Goal: Information Seeking & Learning: Learn about a topic

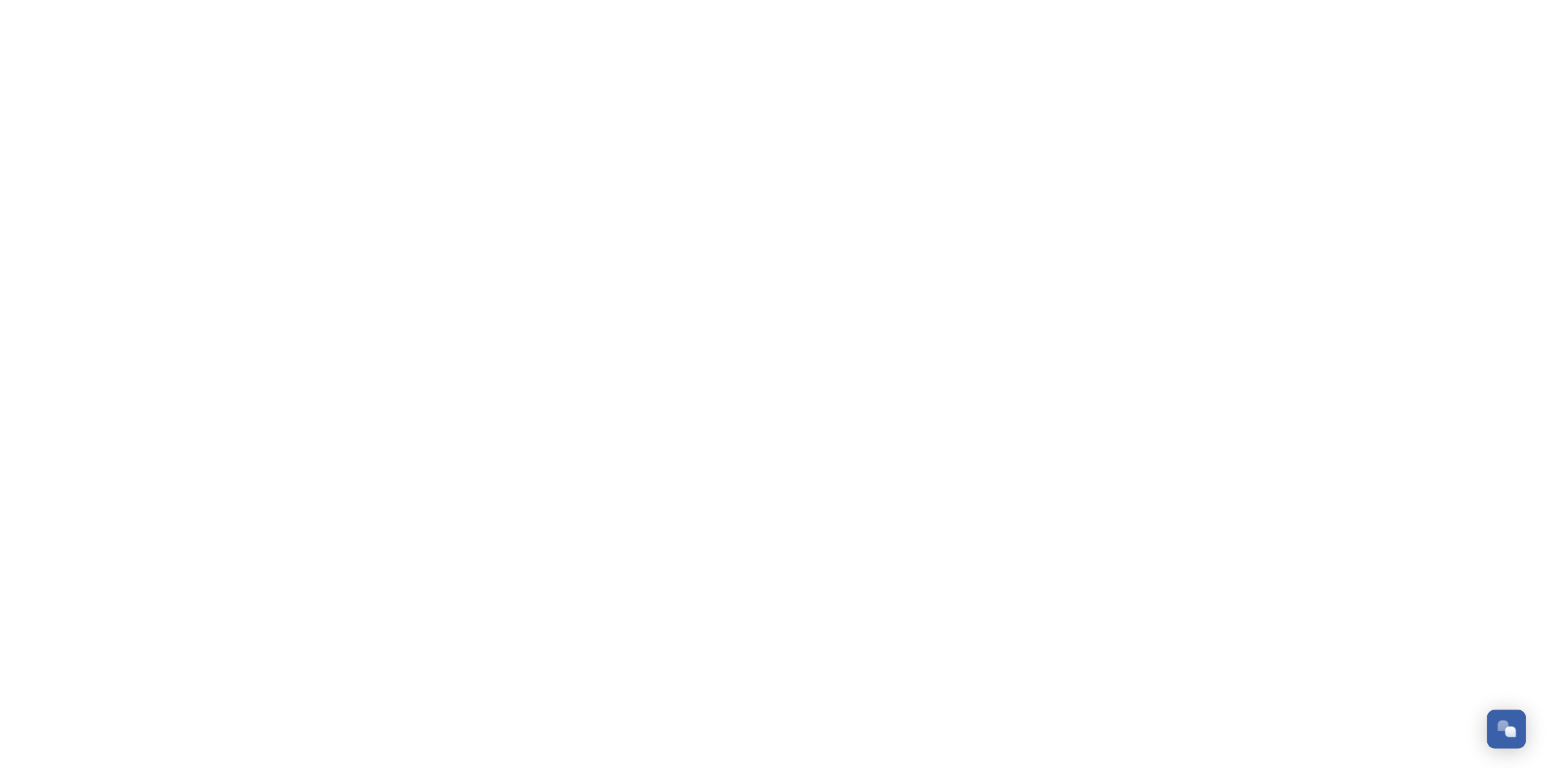
scroll to position [1575, 0]
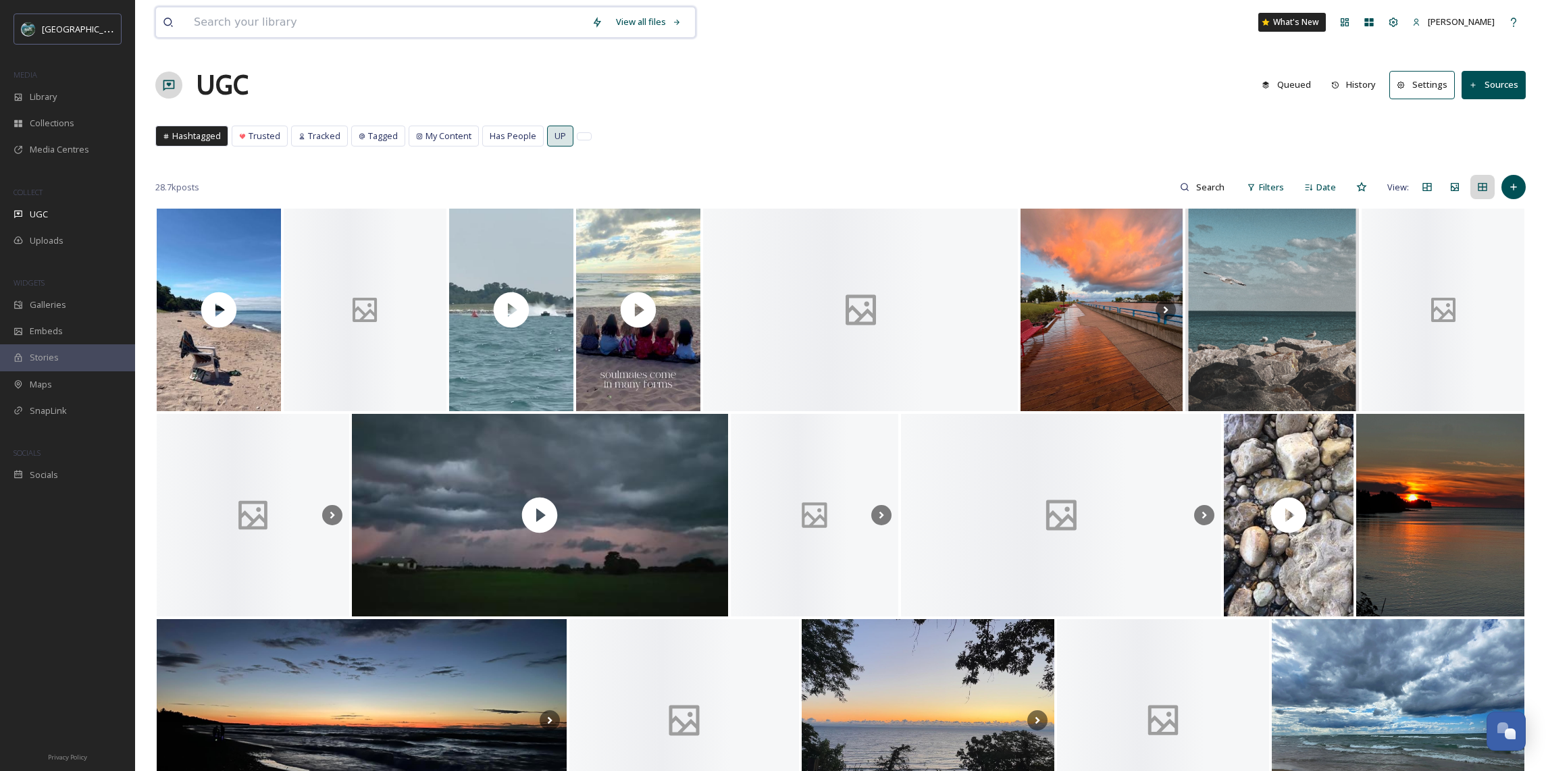
click at [305, 22] on input at bounding box center [386, 22] width 398 height 30
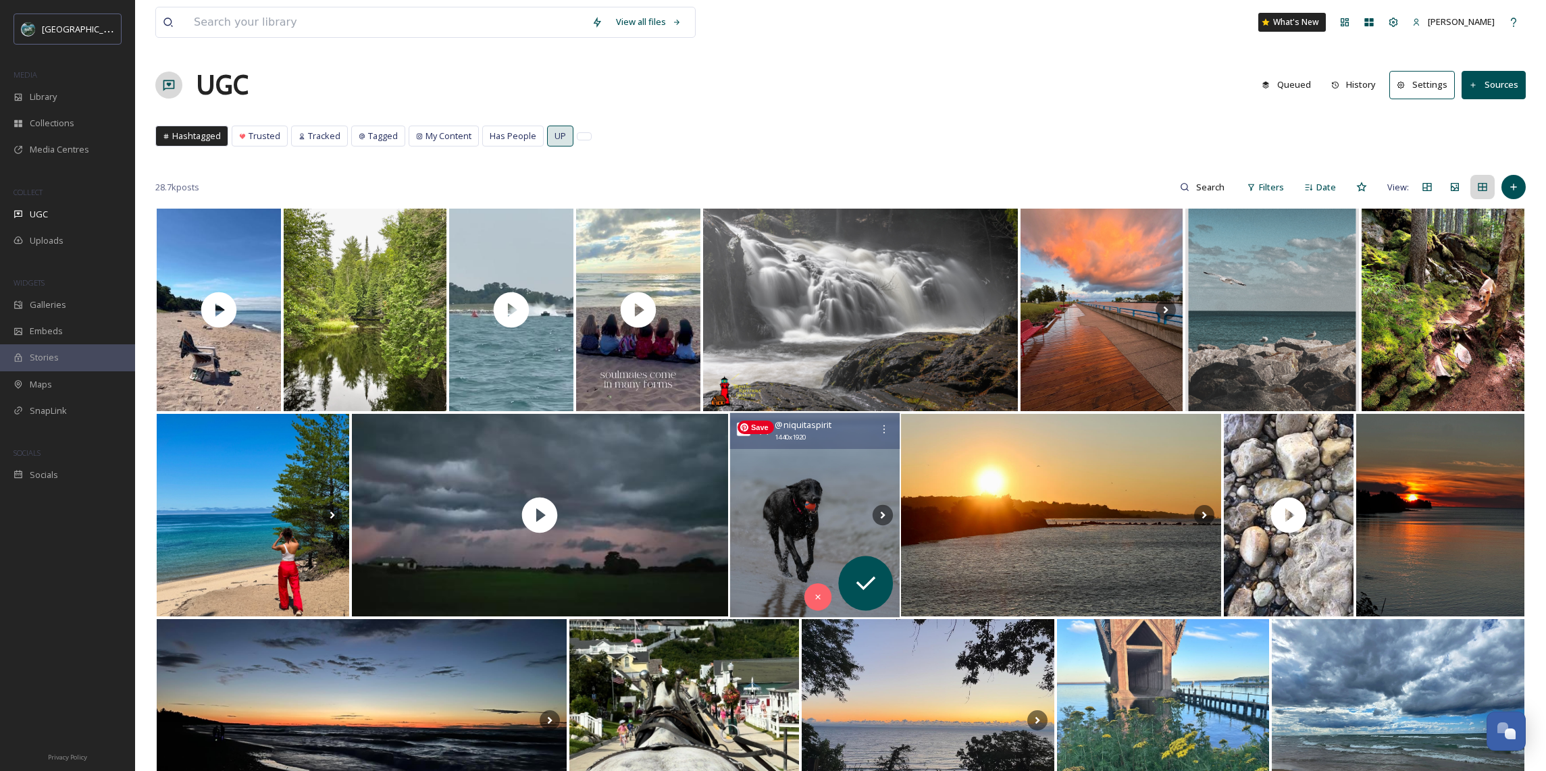
click at [789, 508] on img at bounding box center [815, 515] width 170 height 205
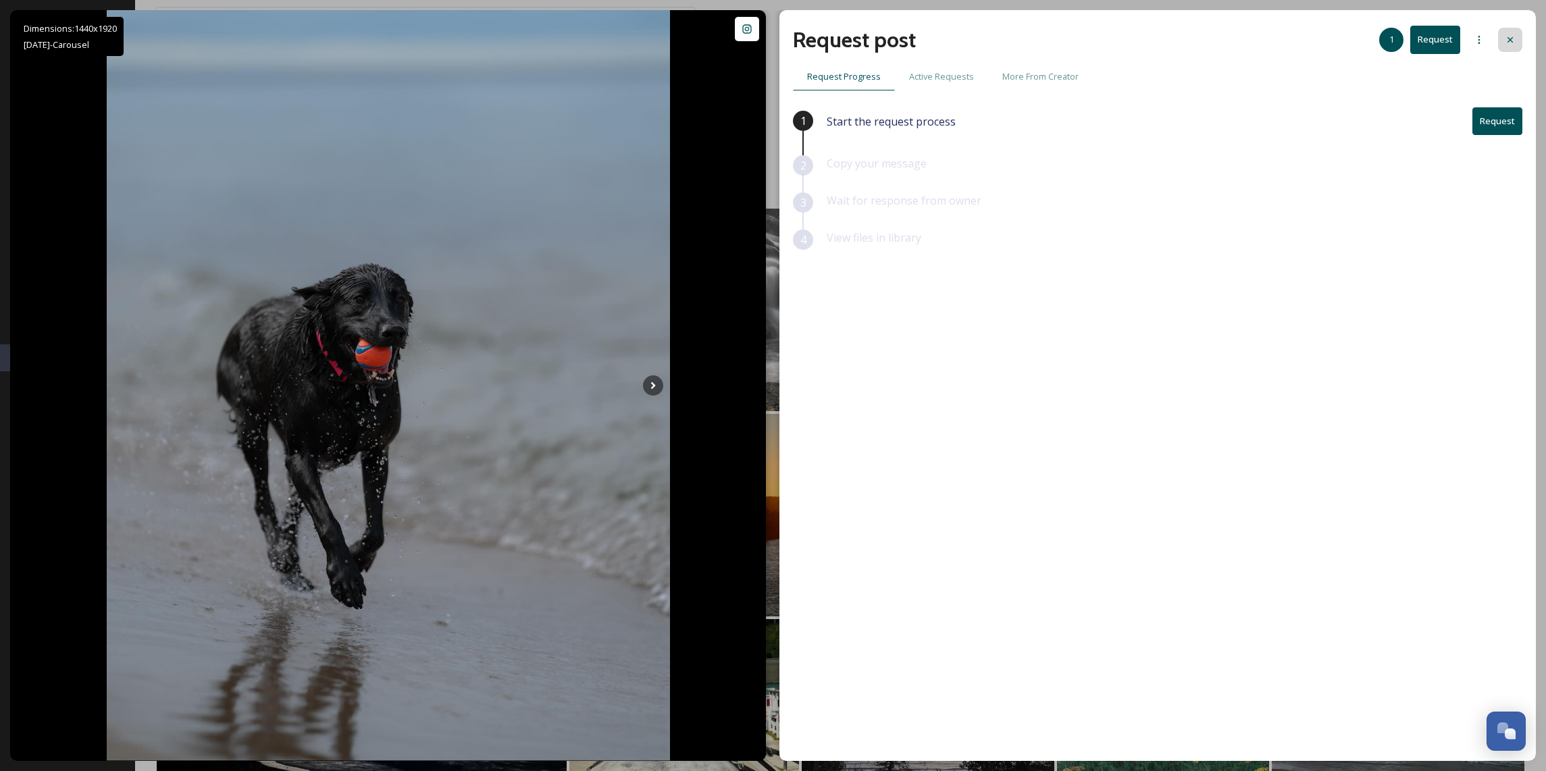
click at [1514, 38] on icon at bounding box center [1510, 39] width 11 height 11
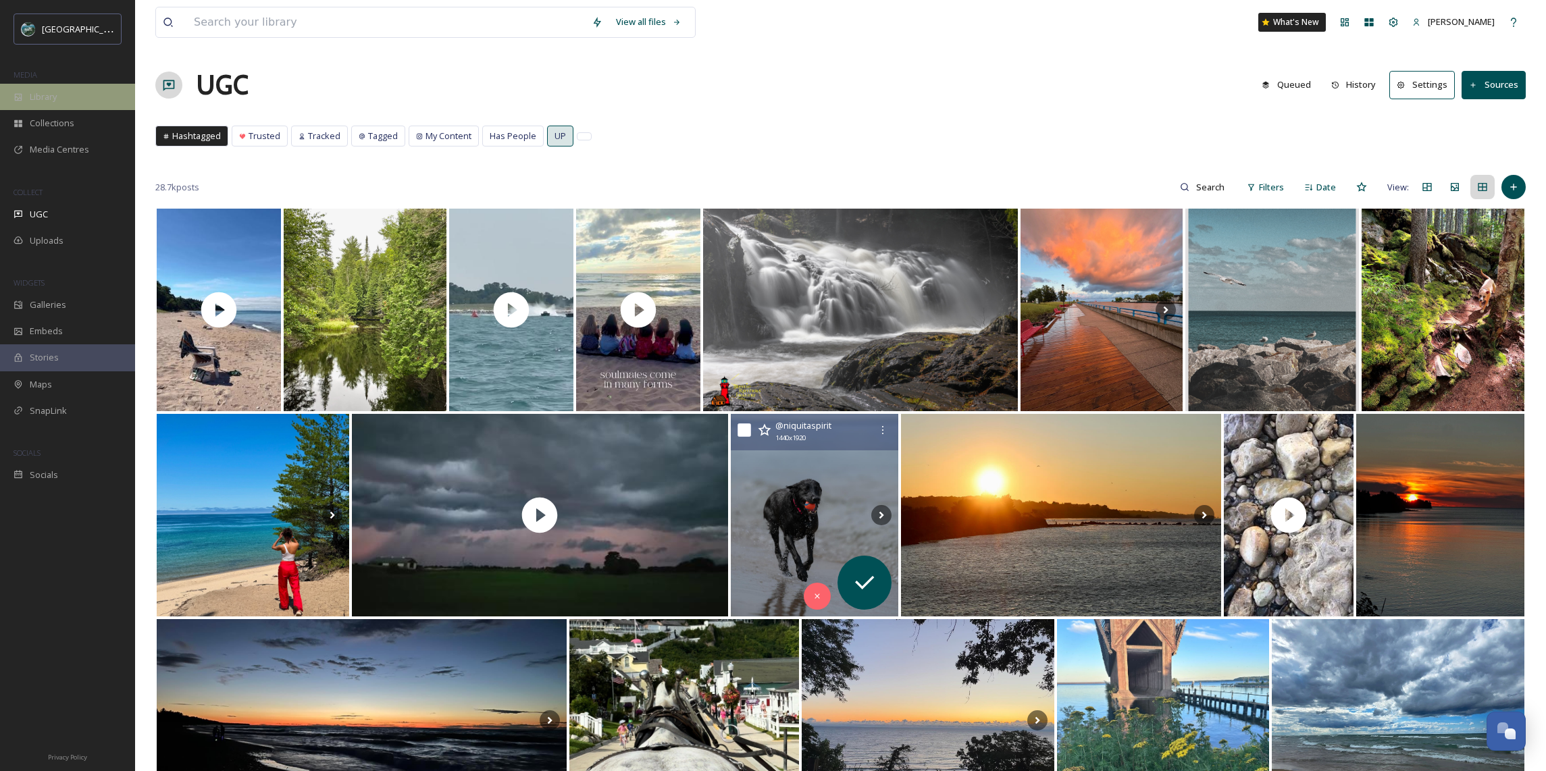
click at [86, 103] on div "Library" at bounding box center [67, 97] width 135 height 26
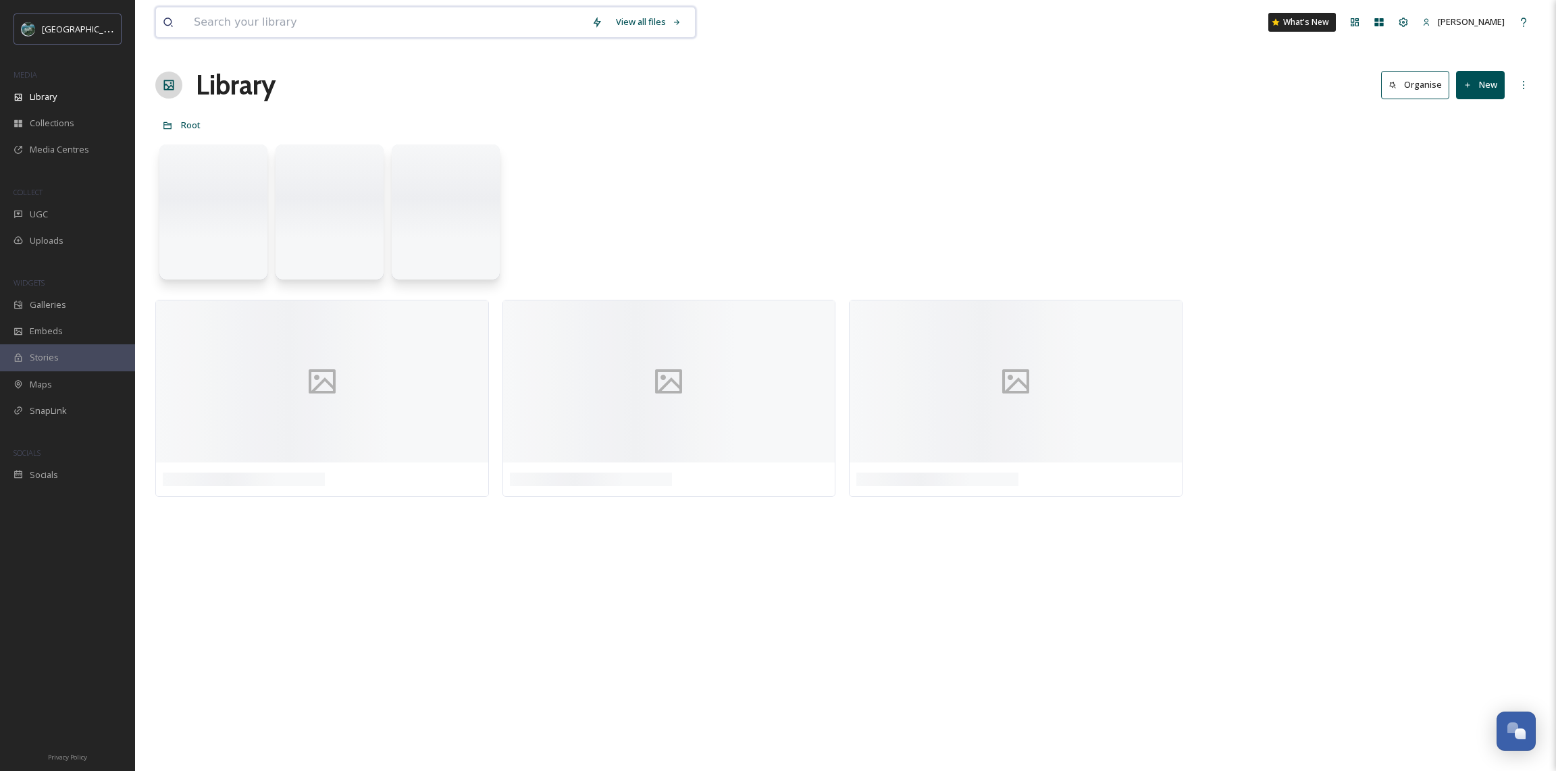
click at [376, 26] on input at bounding box center [386, 22] width 398 height 30
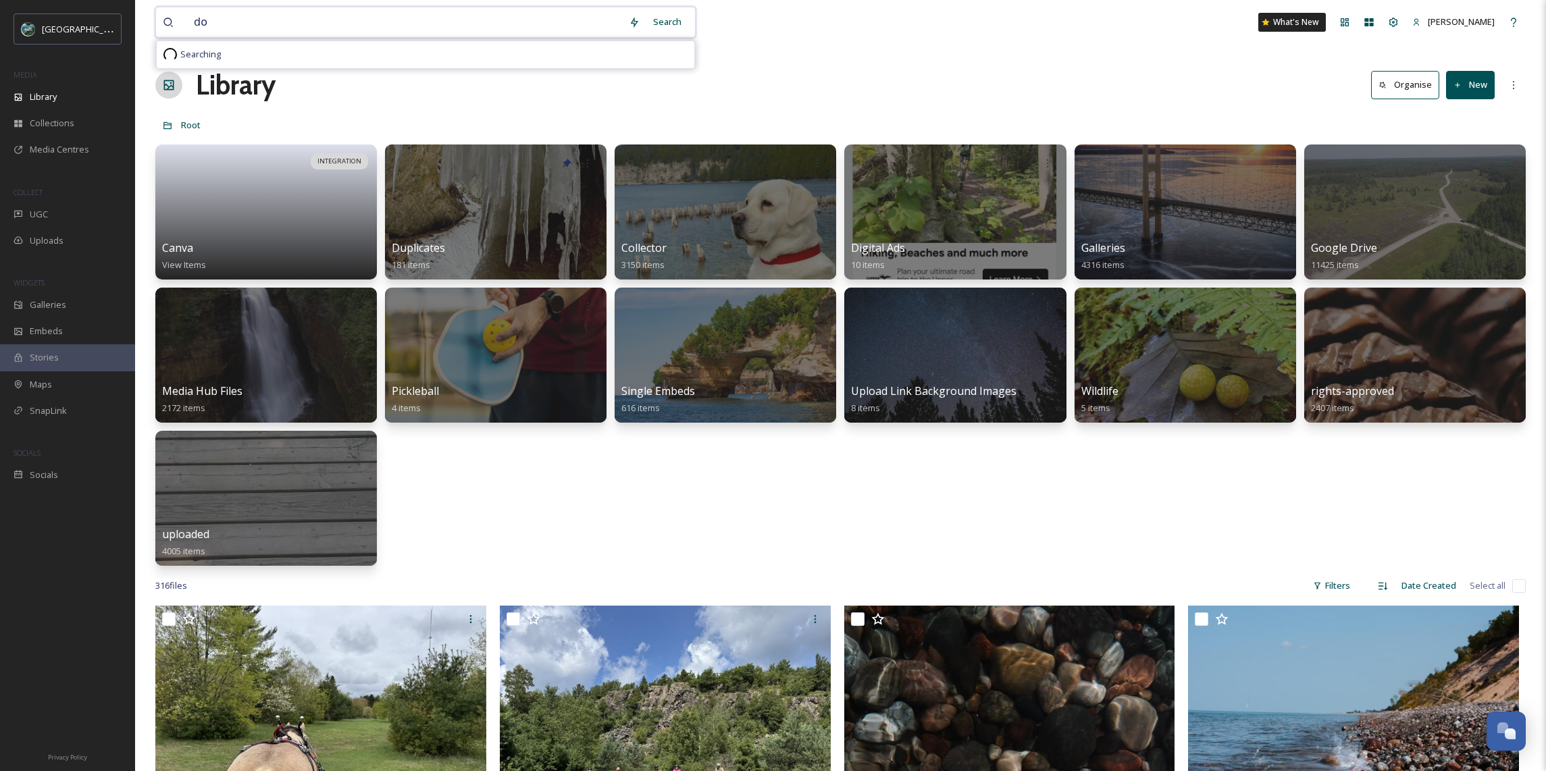
type input "dog"
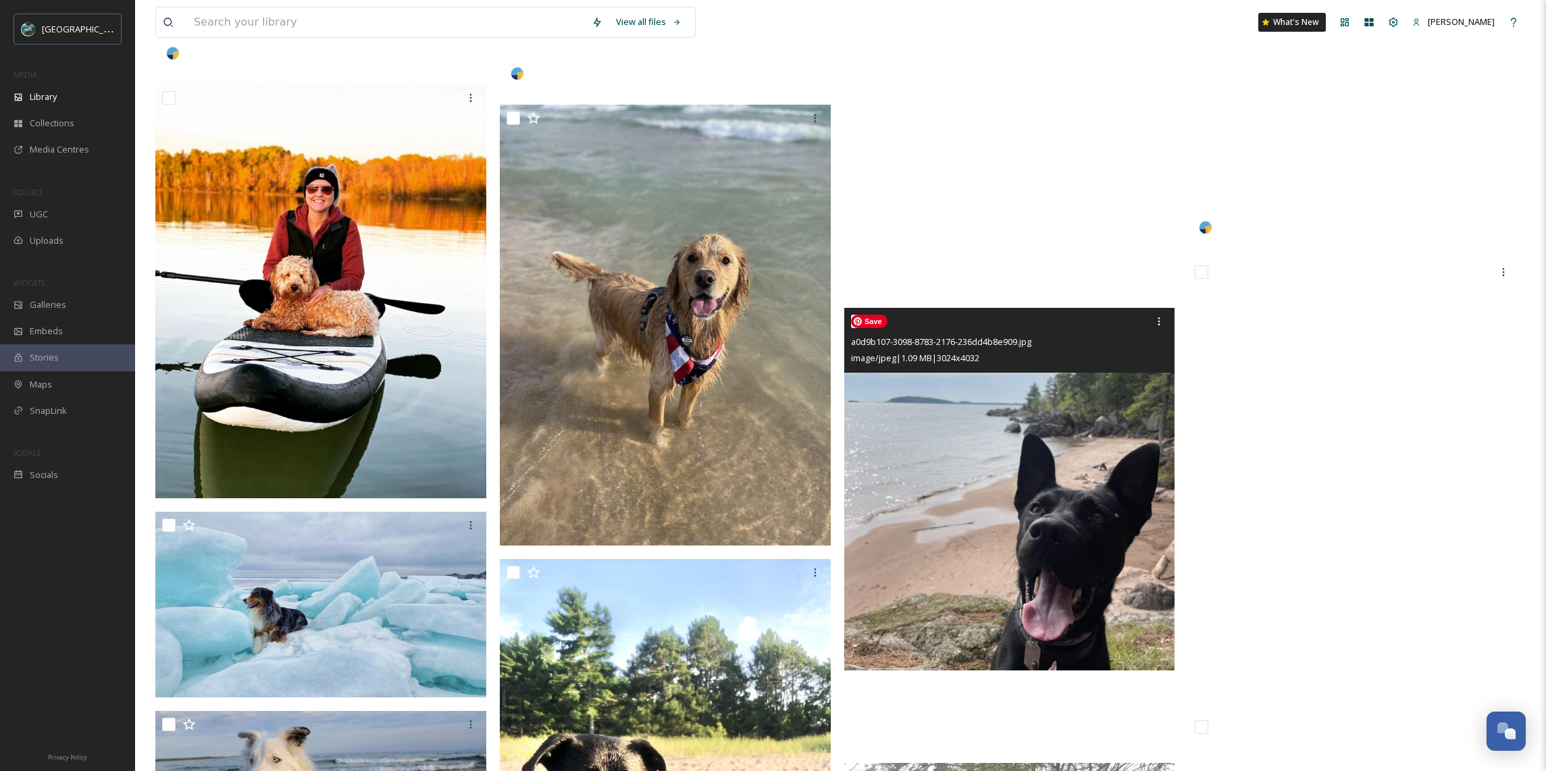
scroll to position [12820, 0]
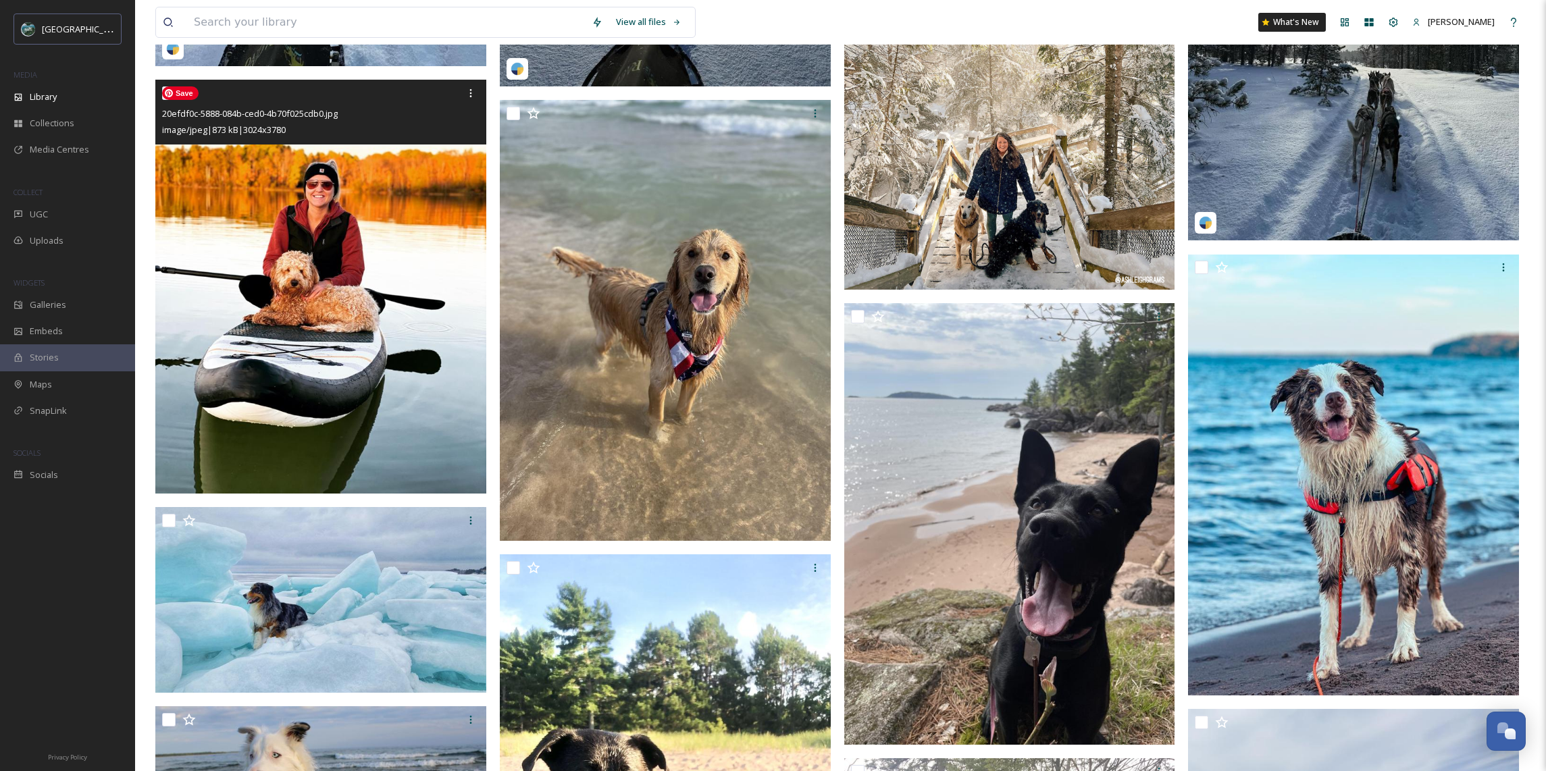
click at [372, 305] on img at bounding box center [320, 287] width 331 height 414
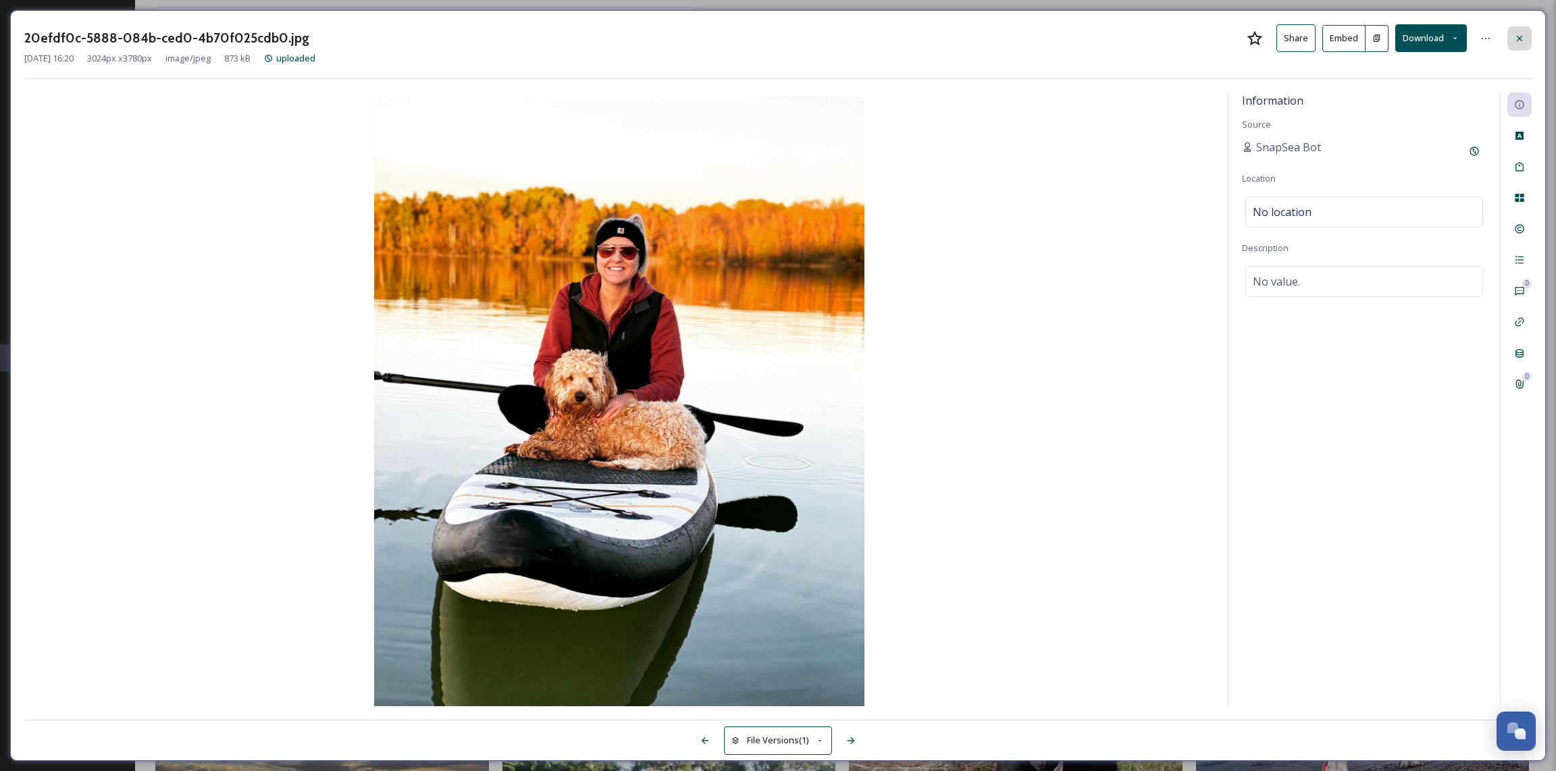
click at [1516, 36] on icon at bounding box center [1519, 38] width 11 height 11
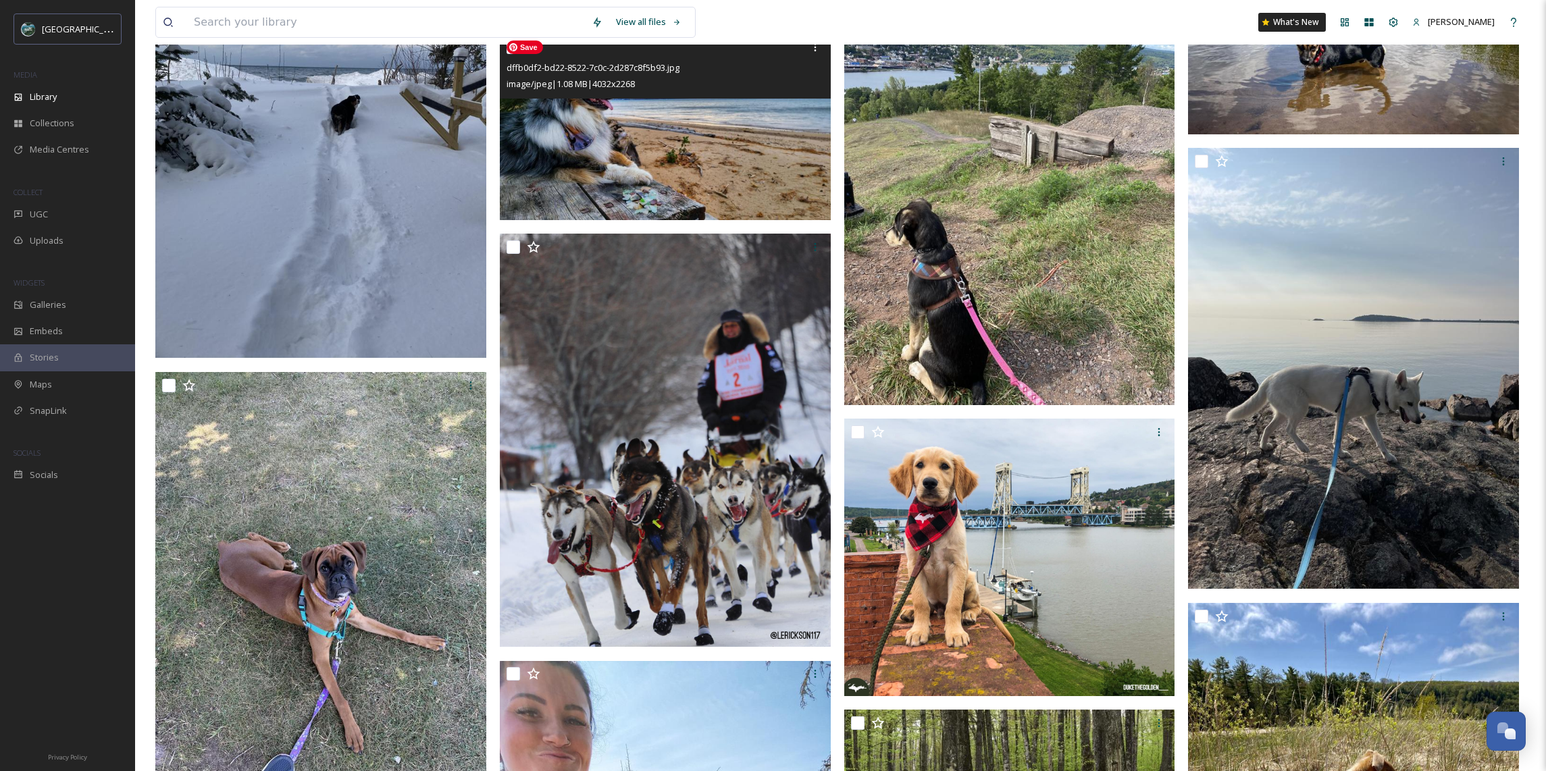
scroll to position [15983, 0]
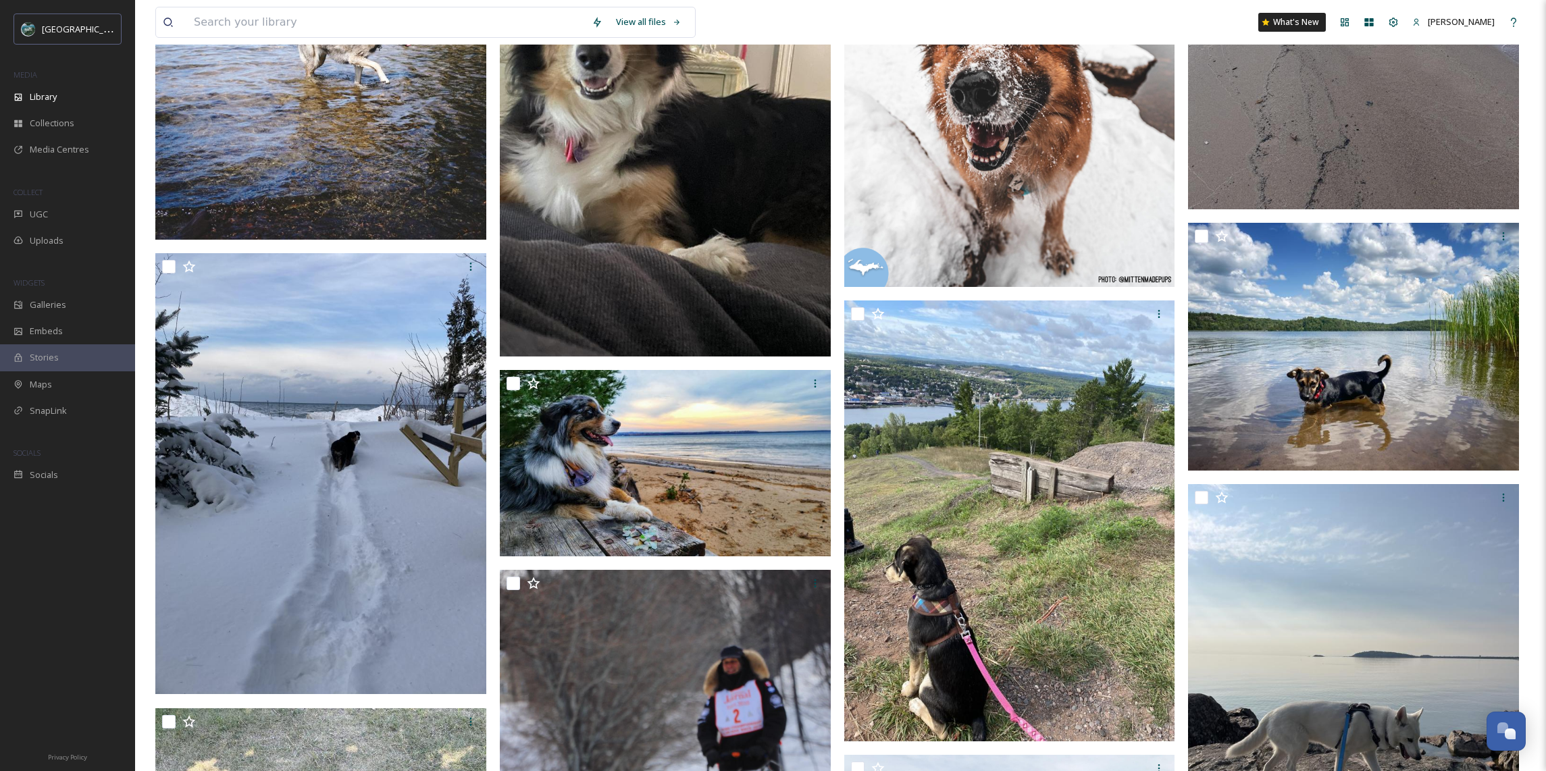
click at [676, 244] on img at bounding box center [665, 136] width 331 height 441
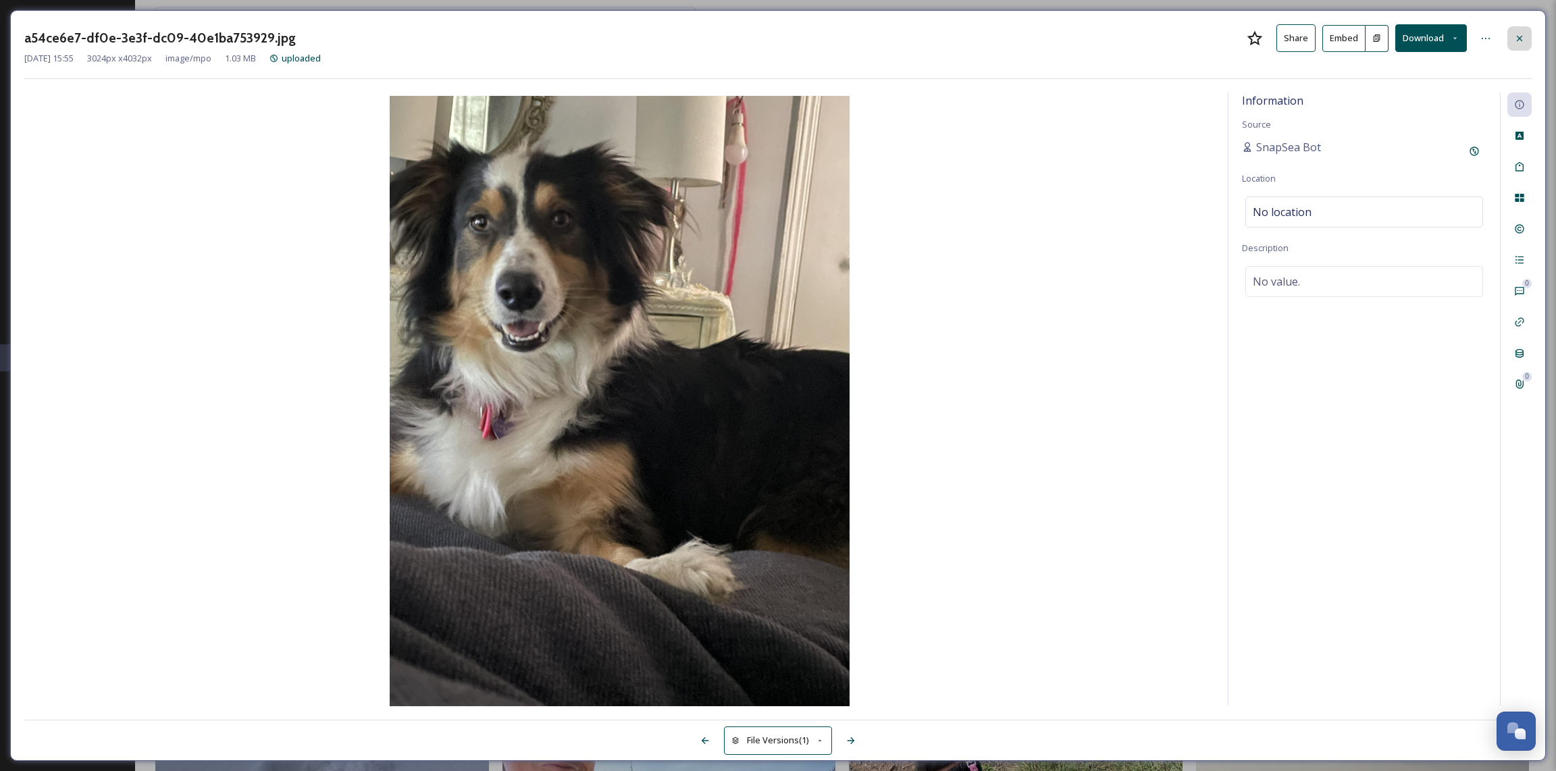
click at [1512, 35] on div at bounding box center [1519, 38] width 24 height 24
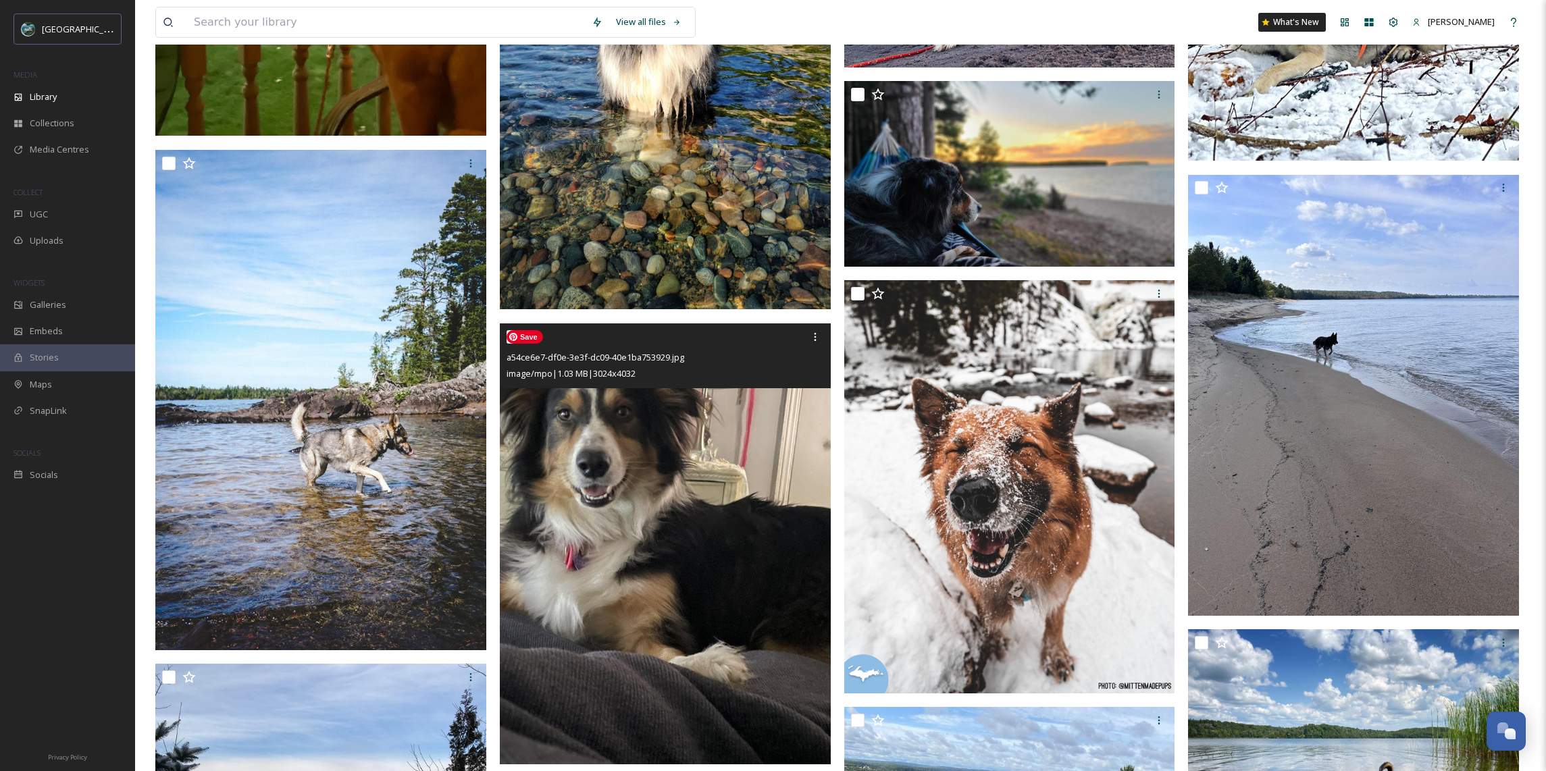
scroll to position [15633, 0]
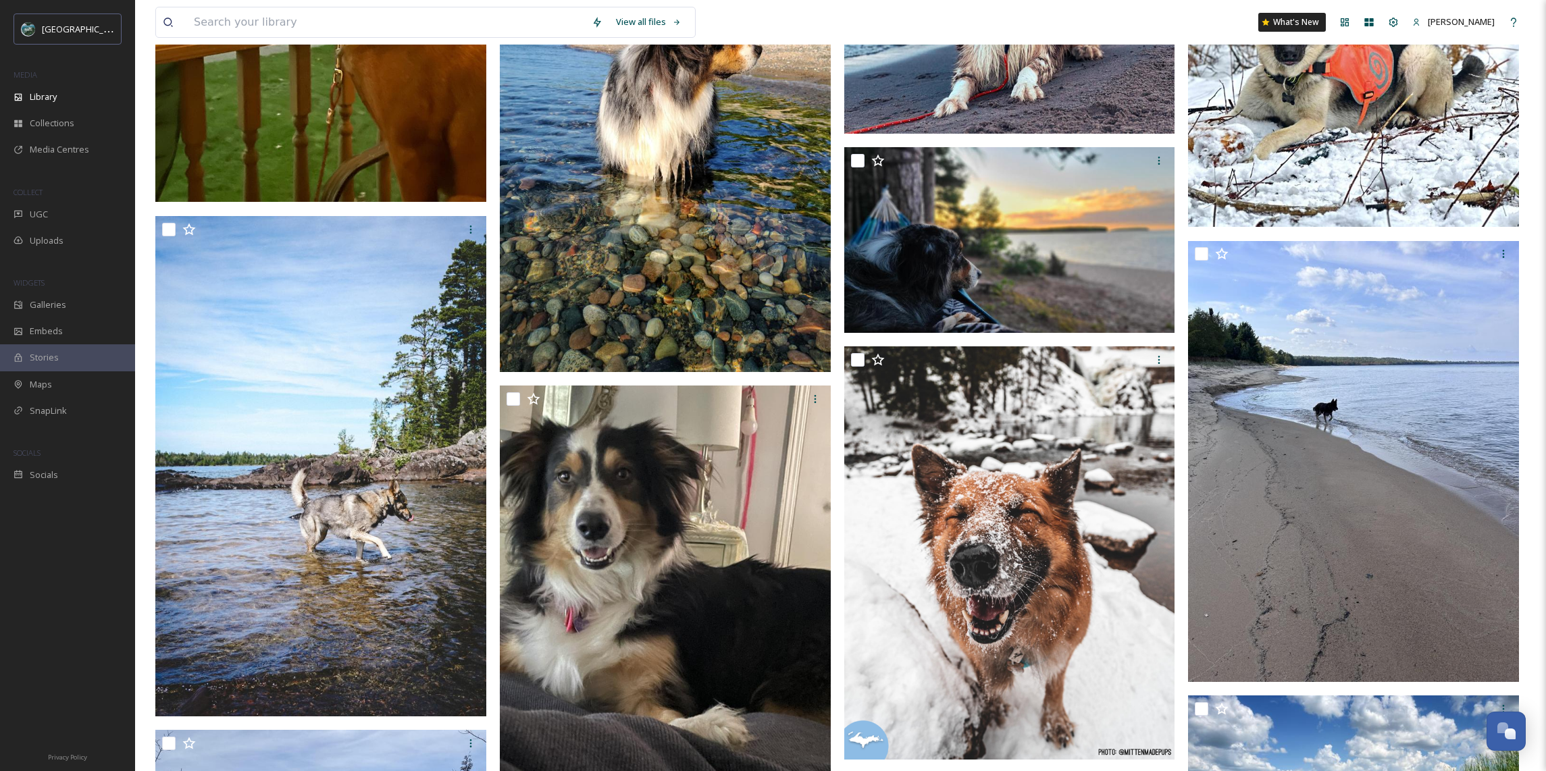
click at [711, 207] on img at bounding box center [665, 151] width 331 height 441
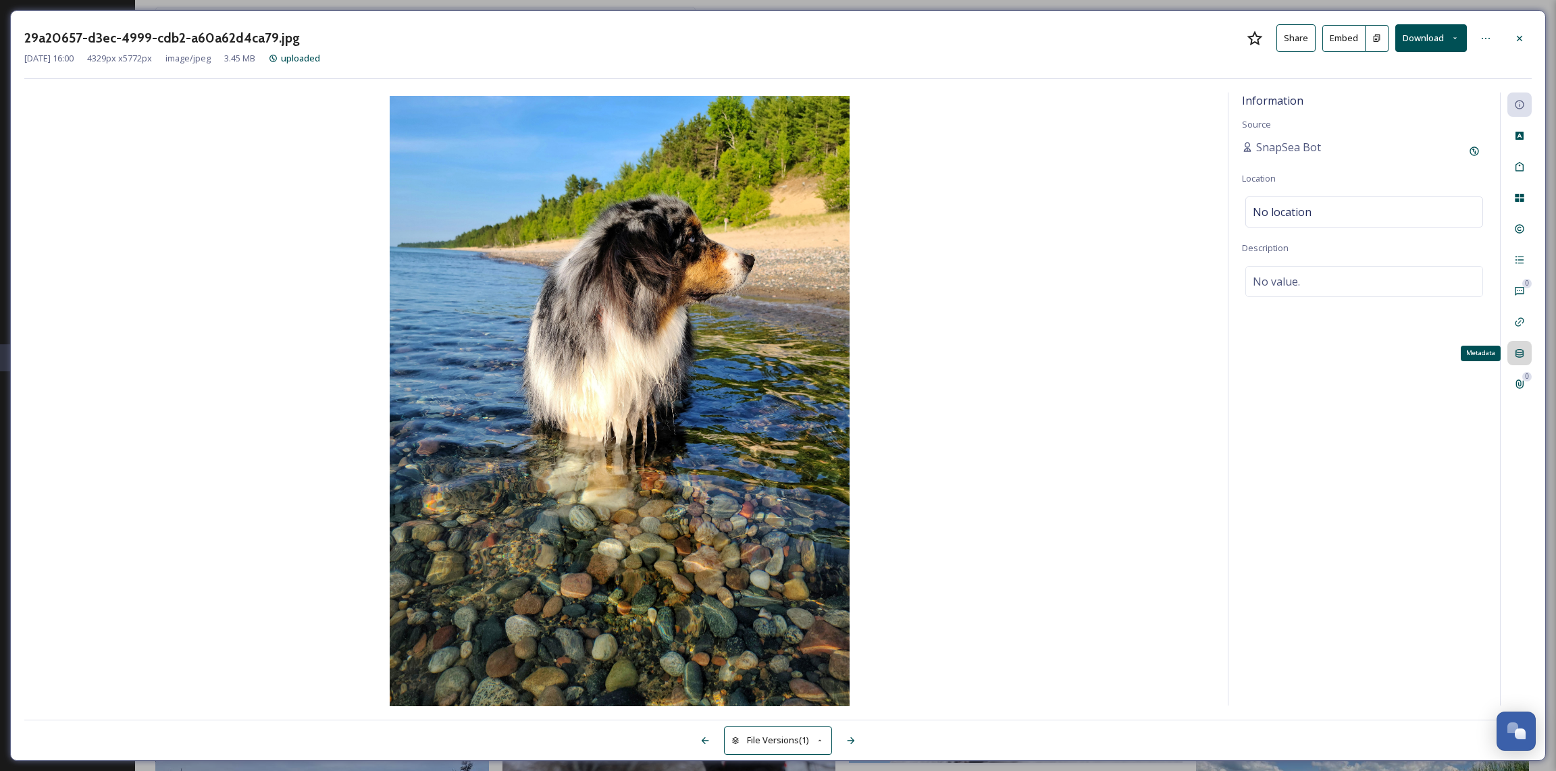
click at [1519, 357] on icon at bounding box center [1520, 353] width 8 height 9
click at [1518, 380] on icon at bounding box center [1519, 384] width 7 height 9
click at [1519, 296] on icon at bounding box center [1519, 291] width 11 height 11
click at [1520, 257] on icon at bounding box center [1520, 260] width 8 height 7
click at [1526, 228] on div "Rights" at bounding box center [1519, 229] width 24 height 24
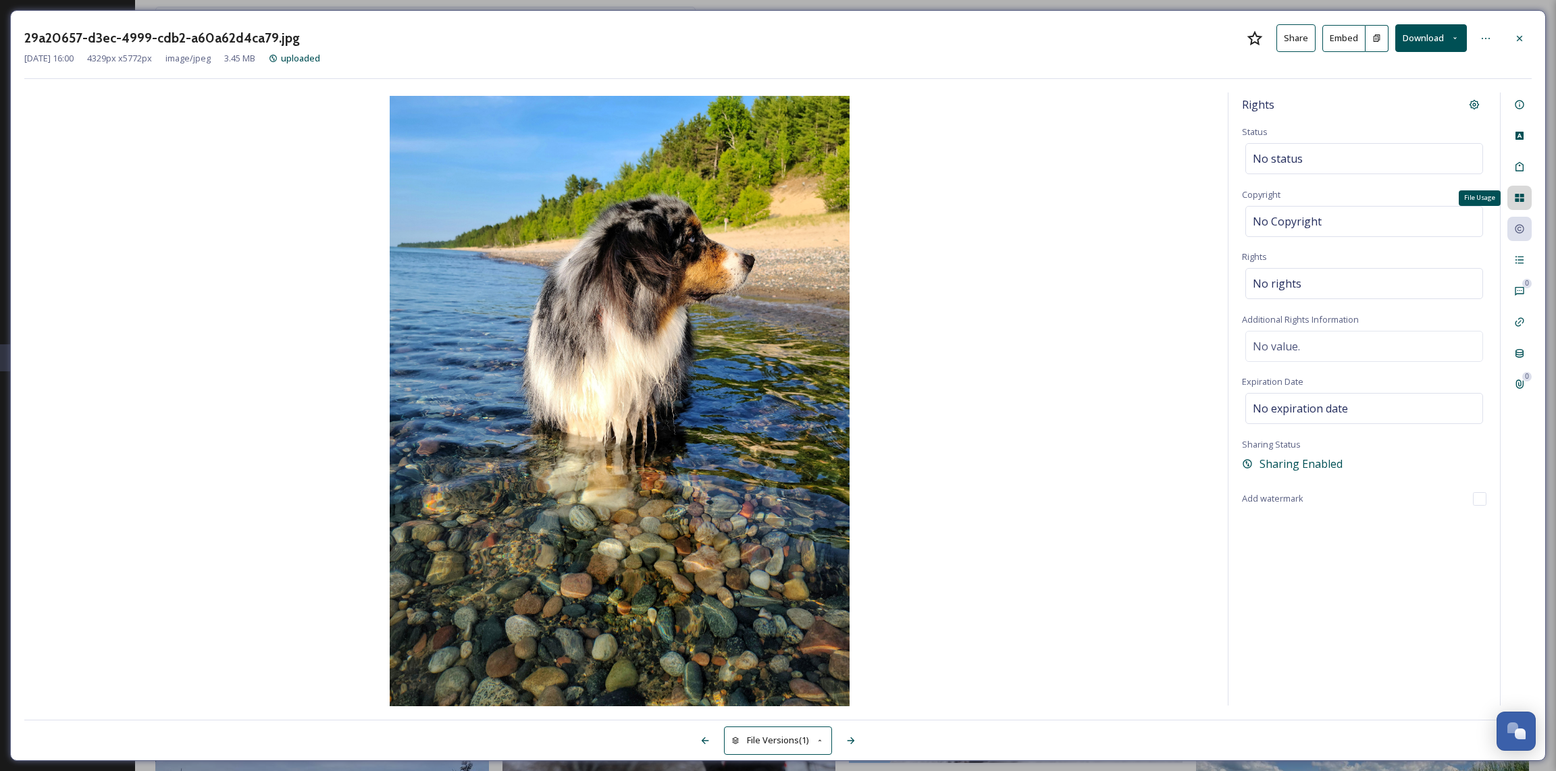
click at [1531, 203] on div "File Usage" at bounding box center [1519, 198] width 24 height 24
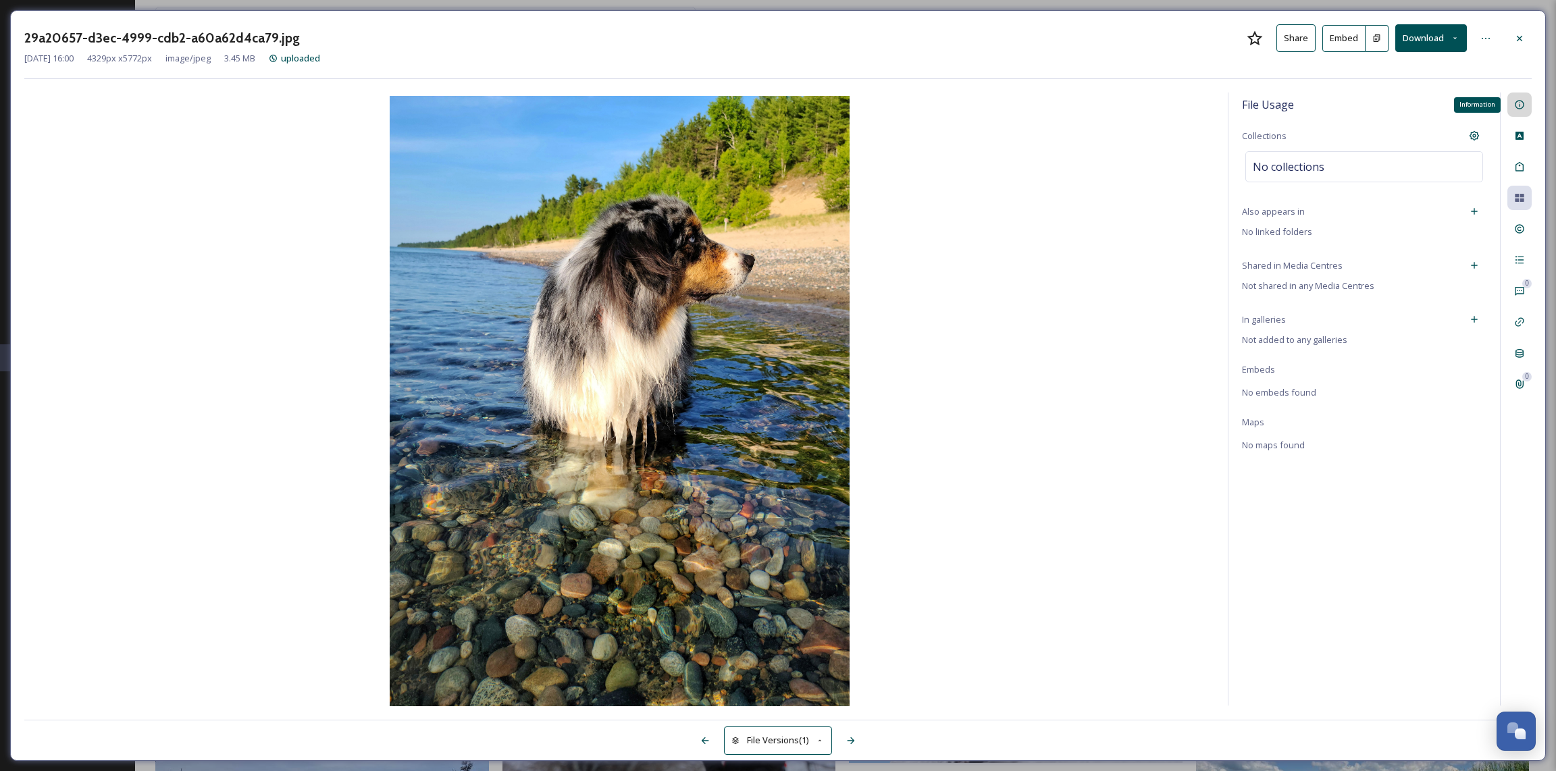
click at [1522, 95] on div "Information" at bounding box center [1519, 105] width 24 height 24
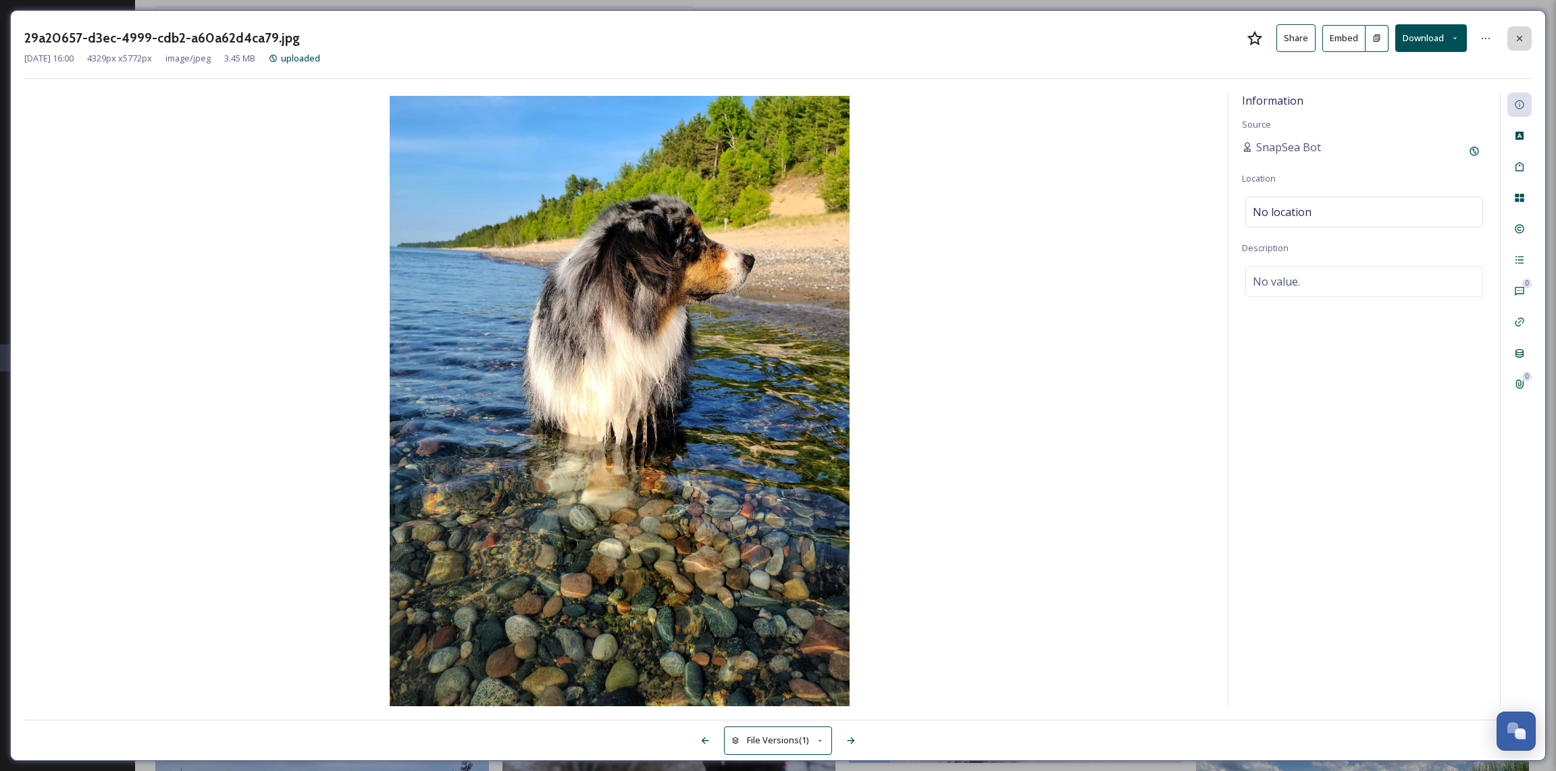
click at [1518, 34] on icon at bounding box center [1519, 38] width 11 height 11
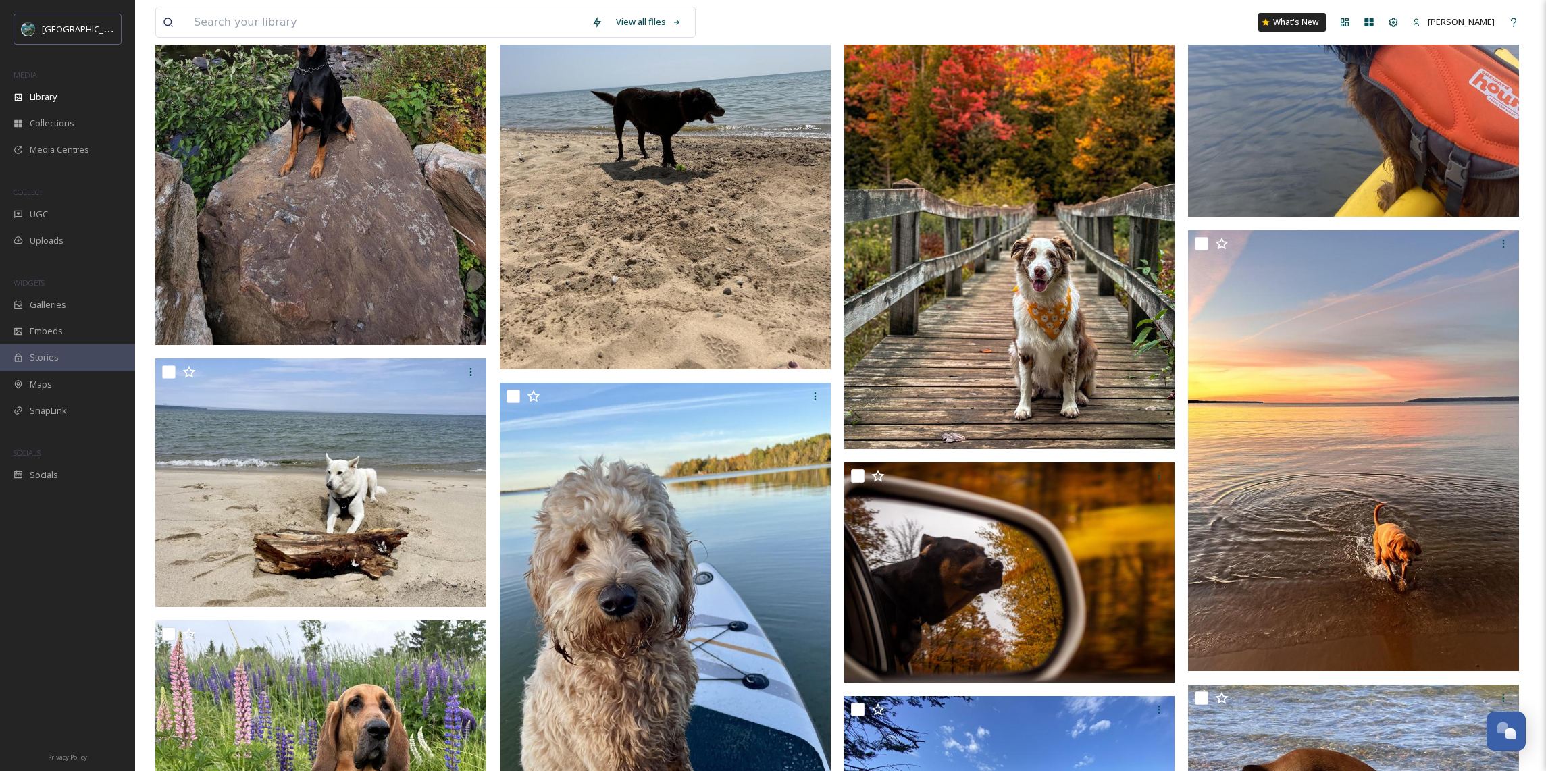
scroll to position [20403, 0]
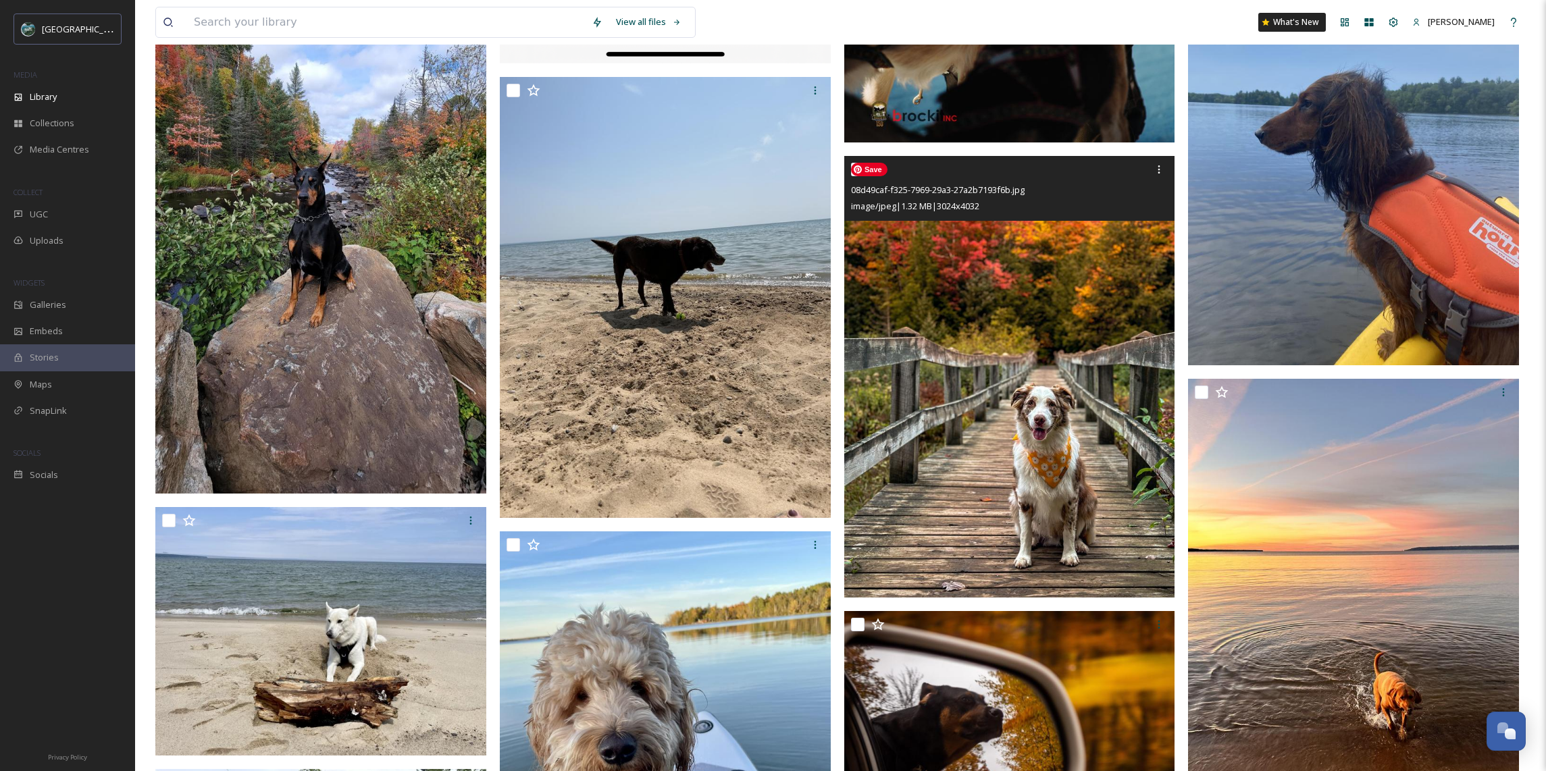
click at [1025, 448] on img at bounding box center [1009, 377] width 331 height 441
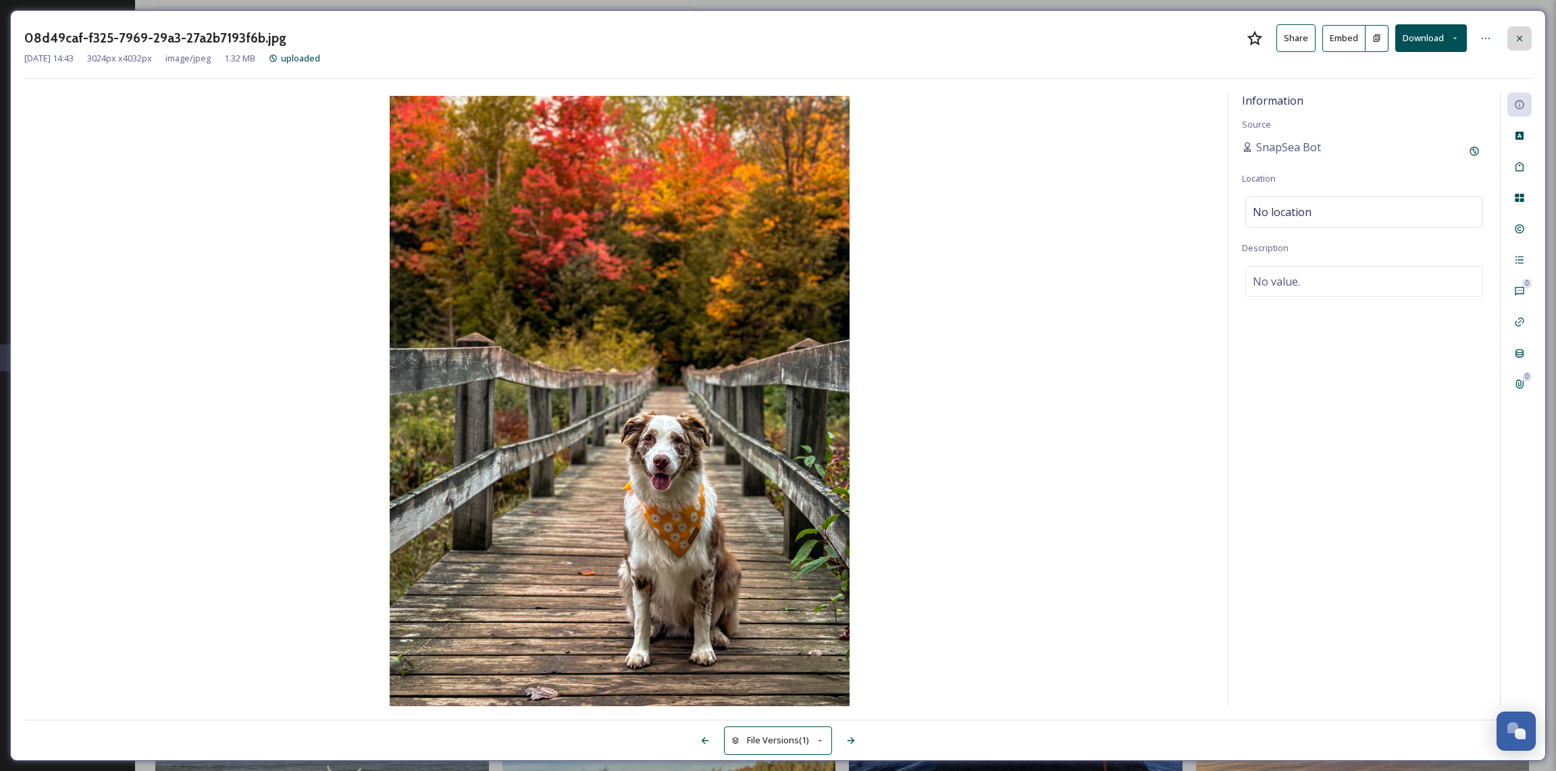
click at [1520, 39] on icon at bounding box center [1519, 37] width 5 height 5
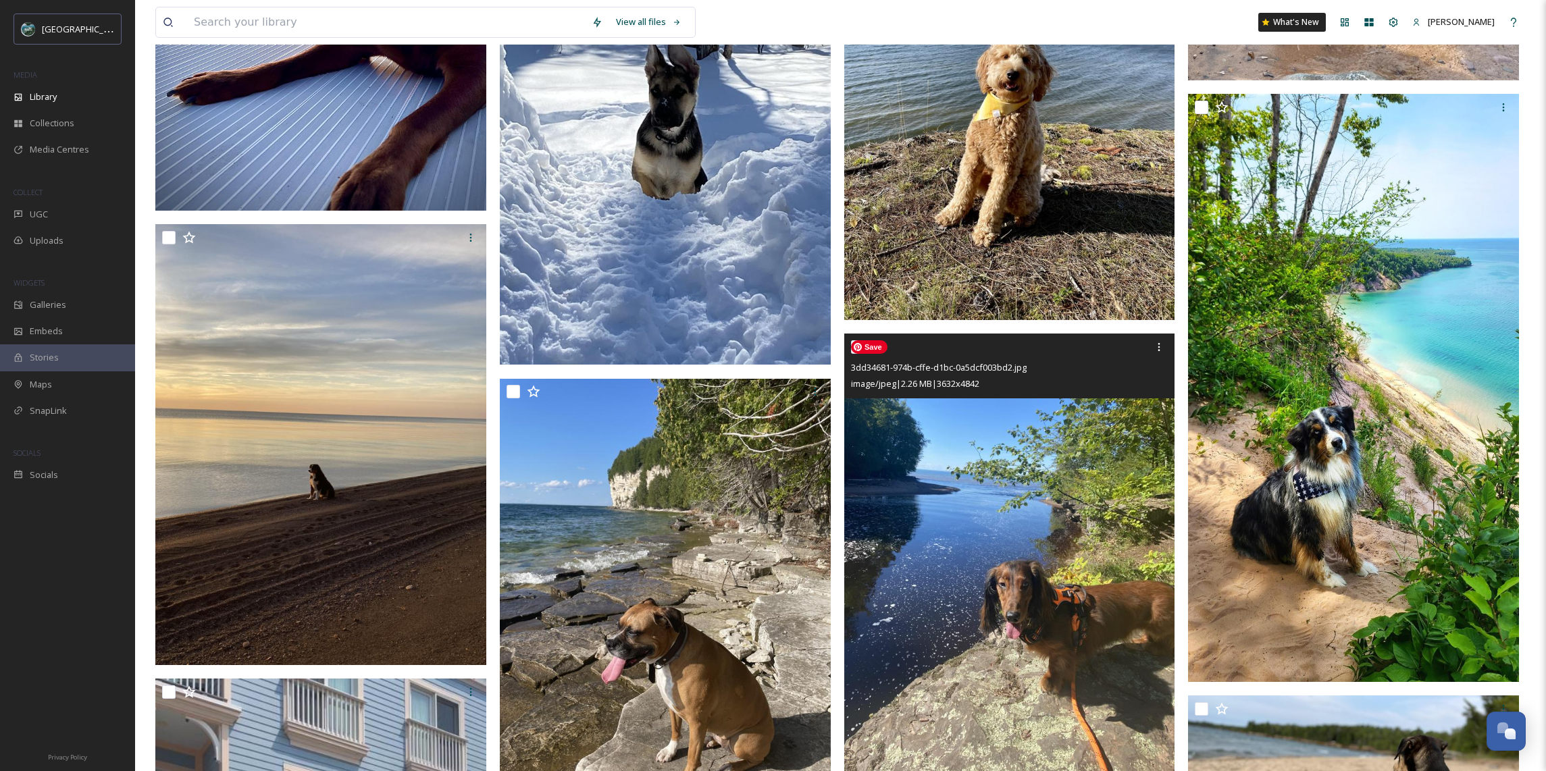
scroll to position [23875, 0]
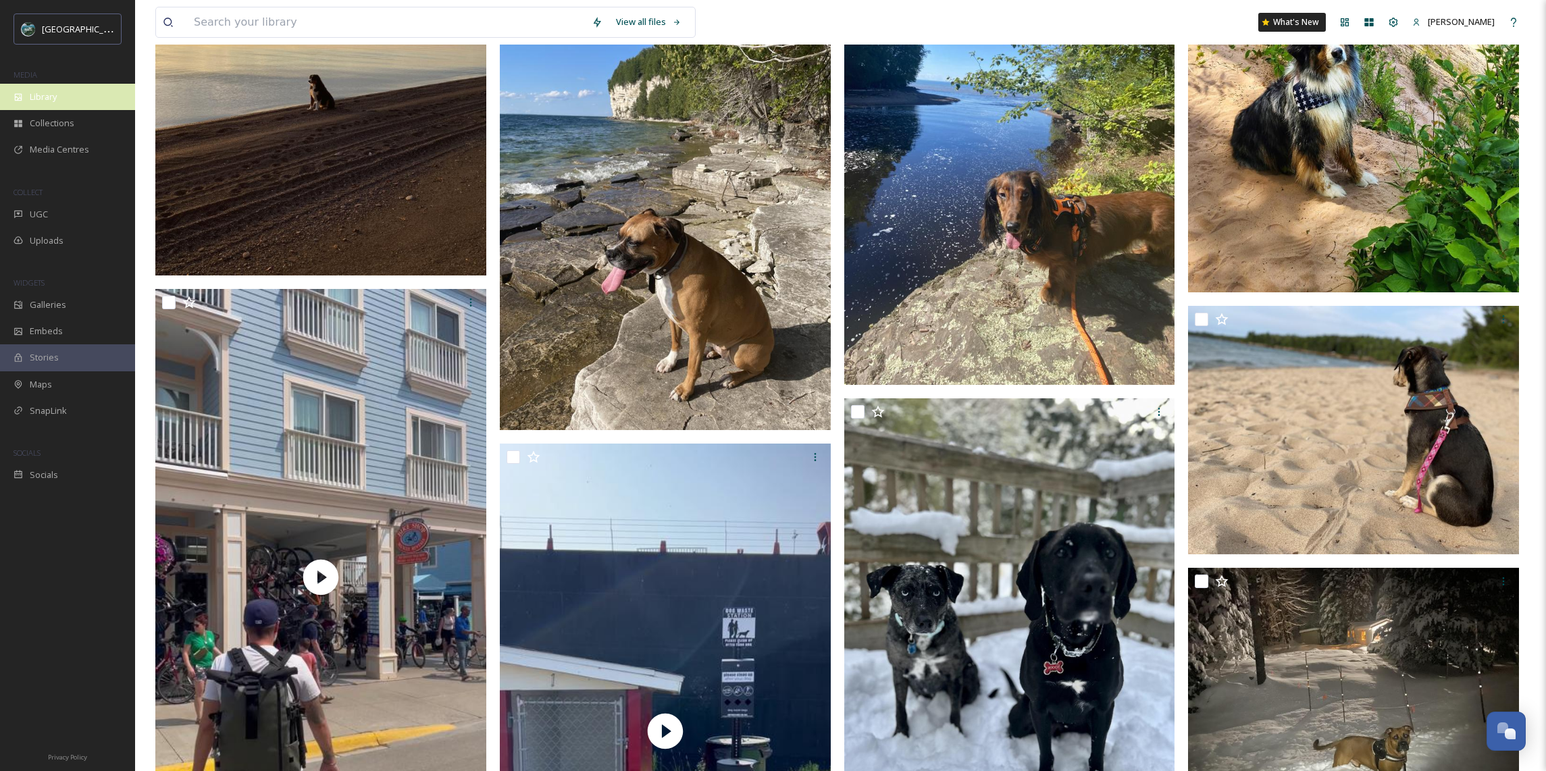
click at [68, 98] on div "Library" at bounding box center [67, 97] width 135 height 26
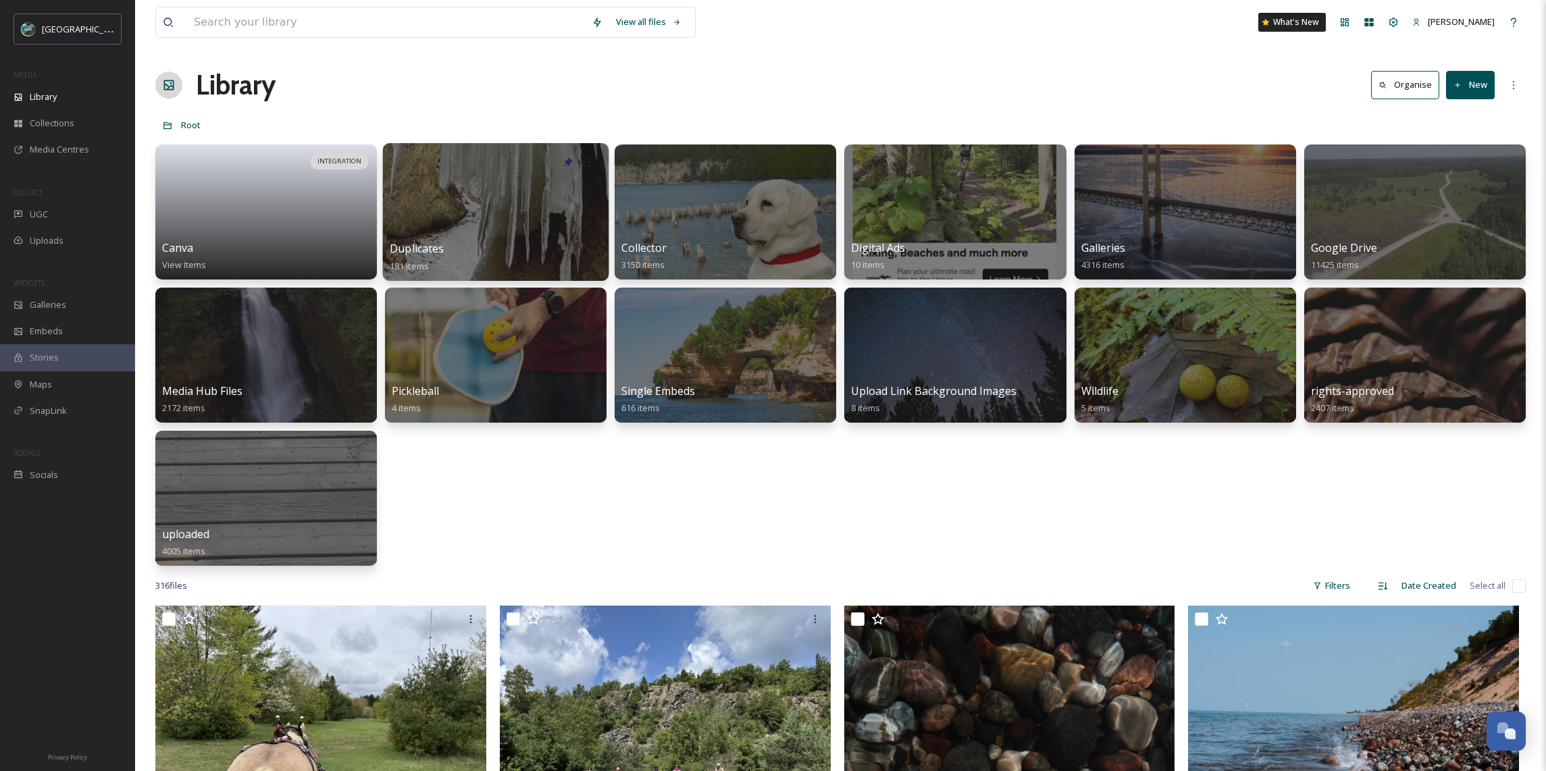
click at [486, 206] on div at bounding box center [496, 212] width 226 height 138
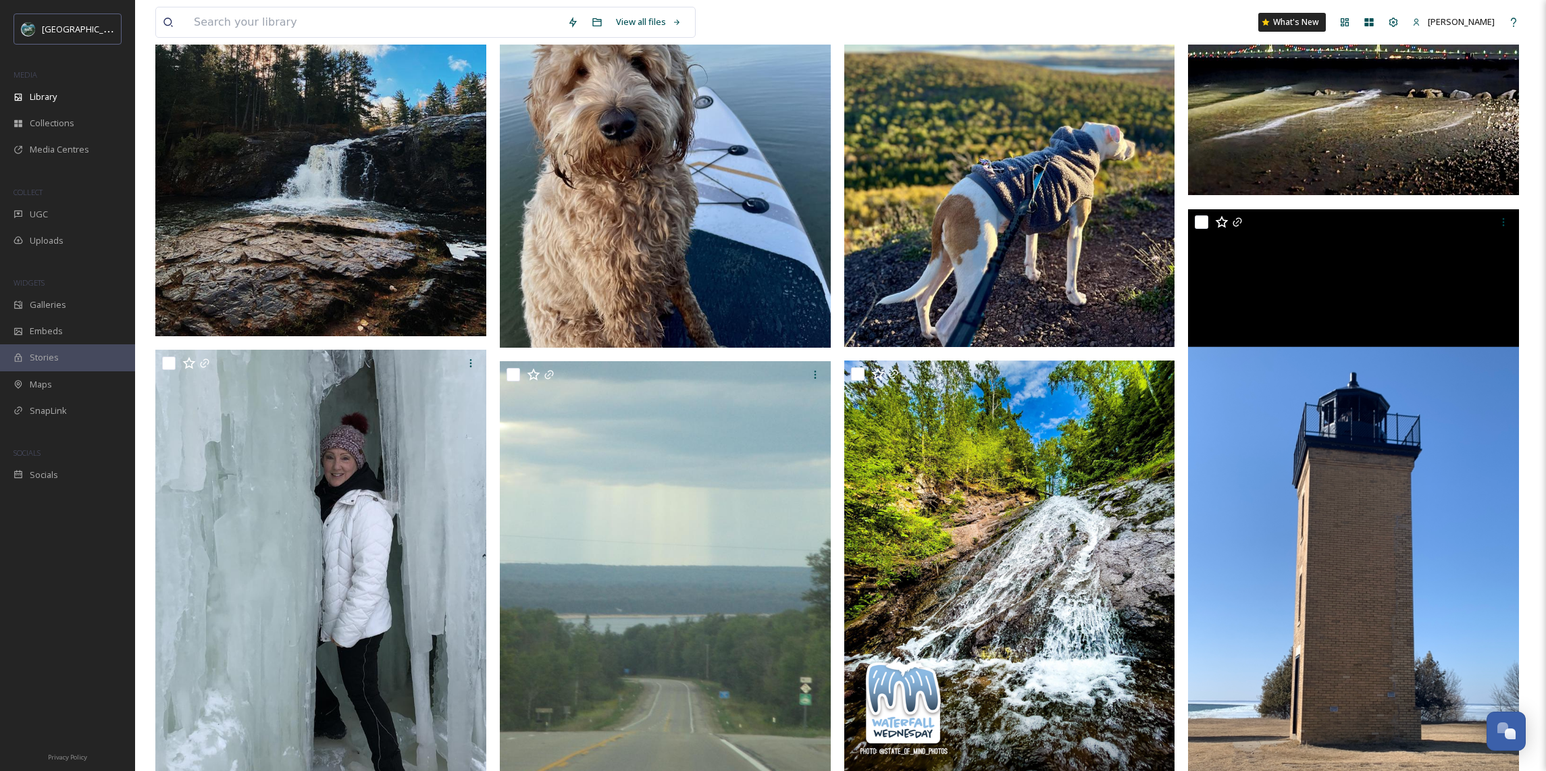
scroll to position [2015, 0]
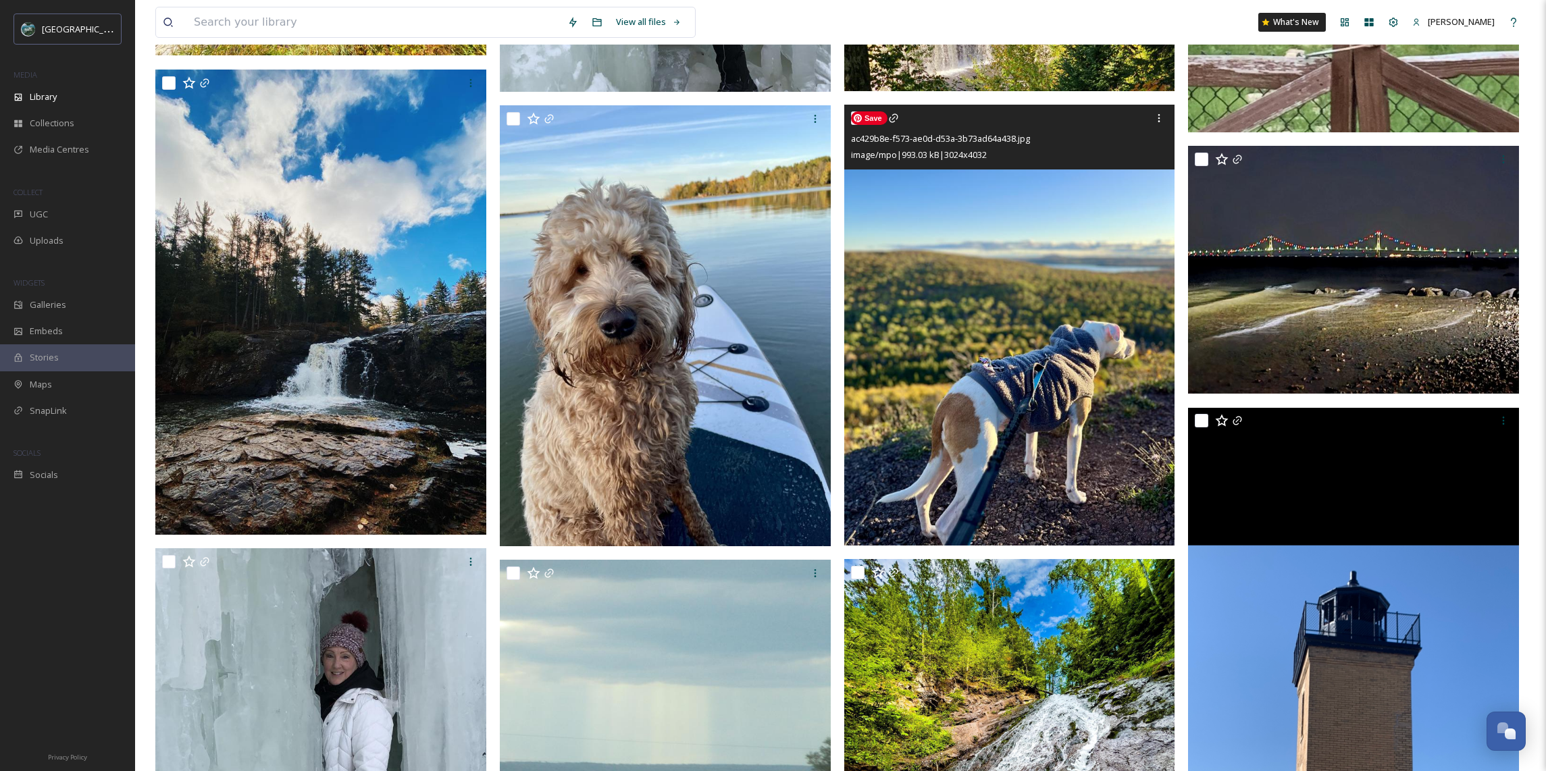
click at [942, 382] on img at bounding box center [1009, 325] width 331 height 441
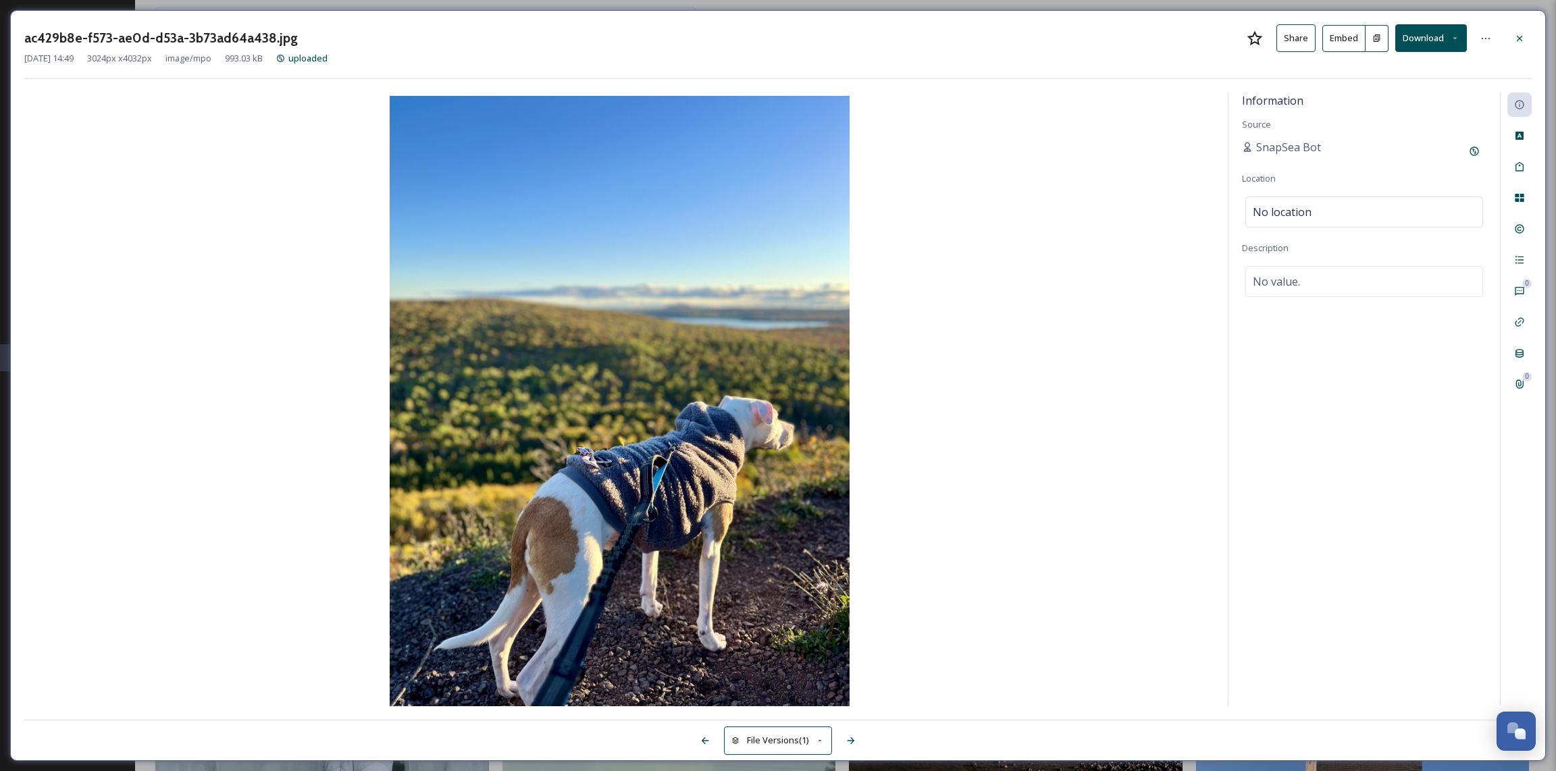
click at [797, 733] on button "File Versions (1)" at bounding box center [778, 741] width 108 height 28
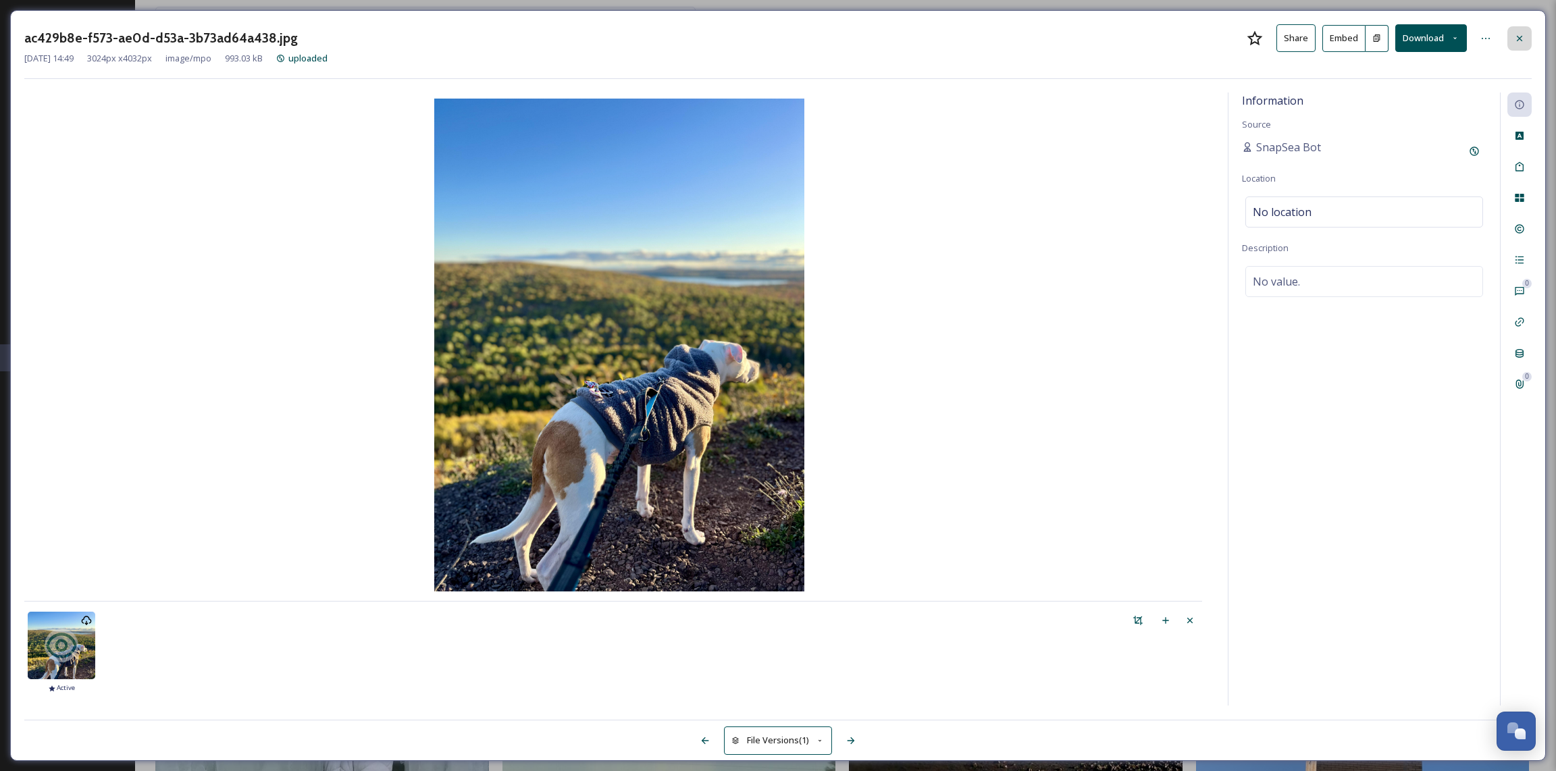
click at [1513, 32] on div at bounding box center [1519, 38] width 24 height 24
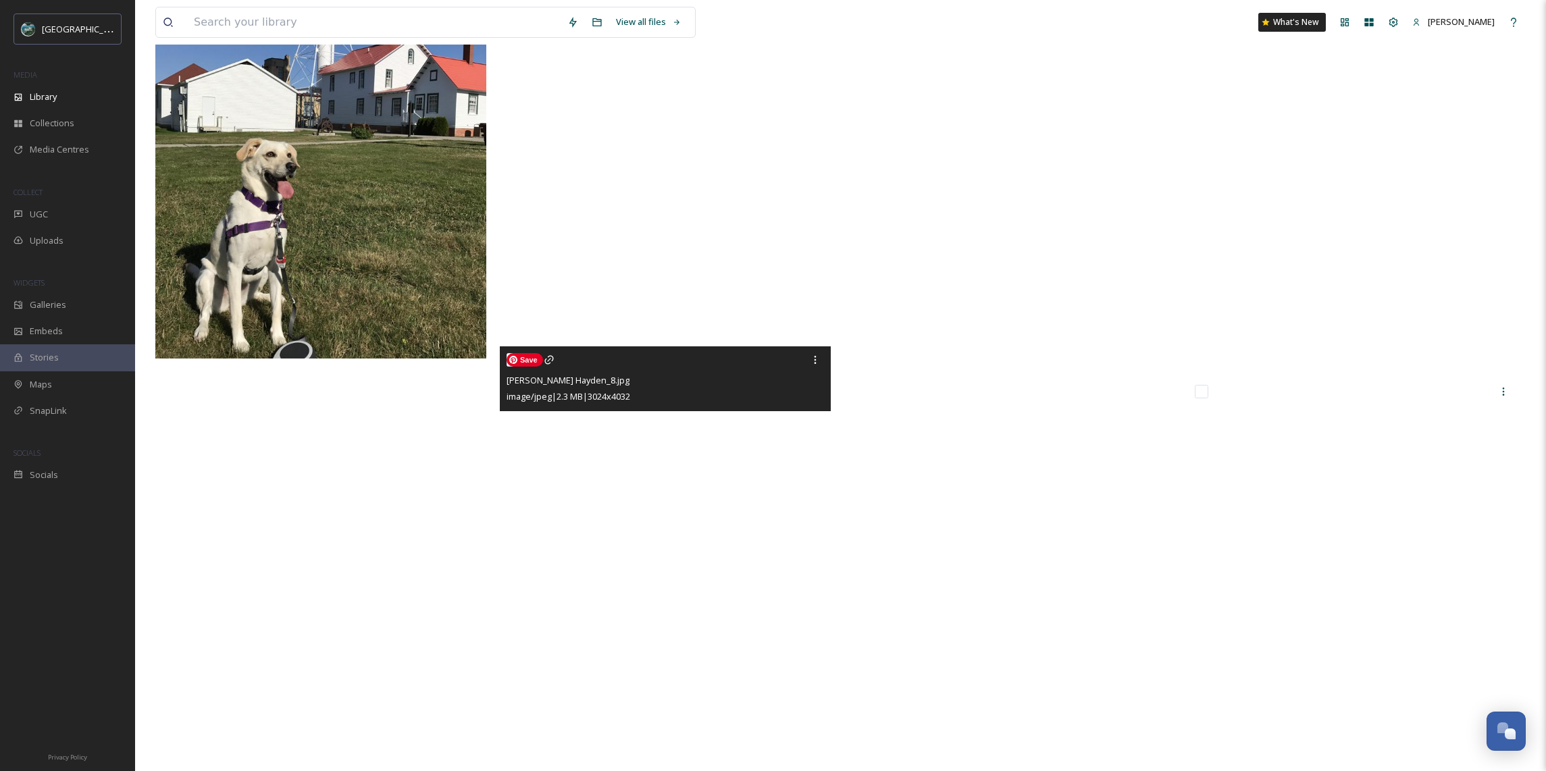
scroll to position [15074, 0]
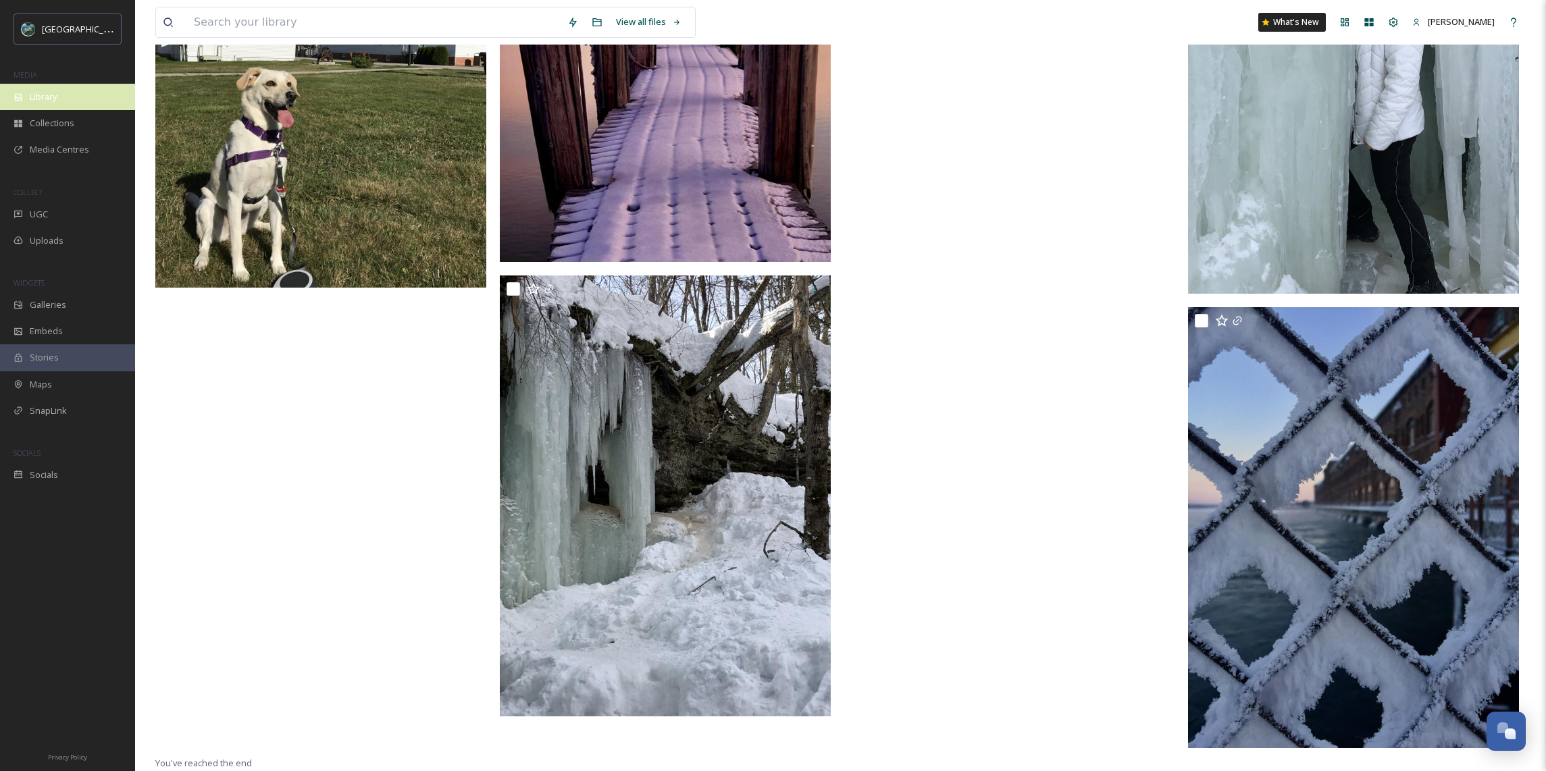
click at [46, 94] on span "Library" at bounding box center [43, 97] width 27 height 13
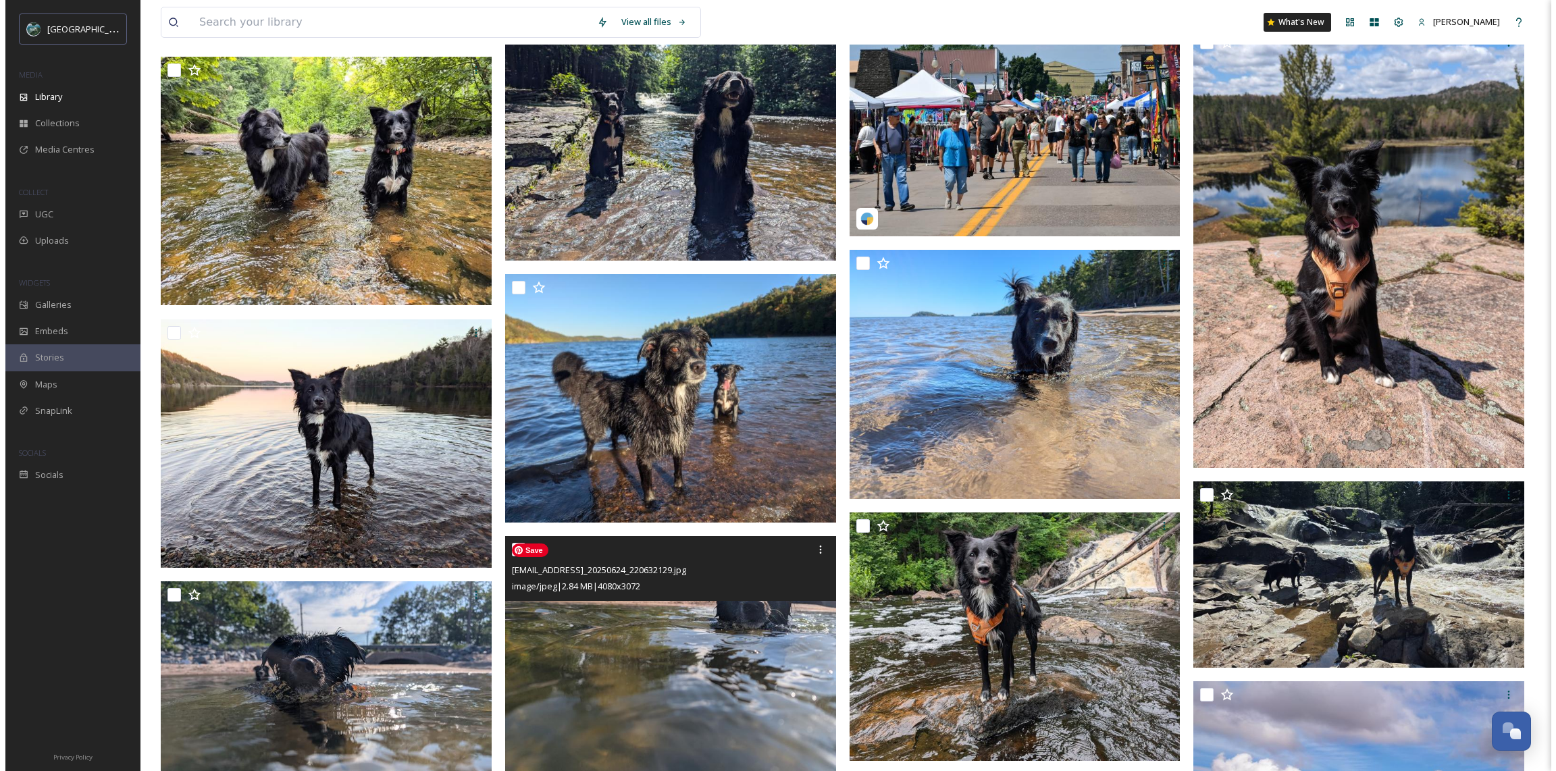
scroll to position [2395, 0]
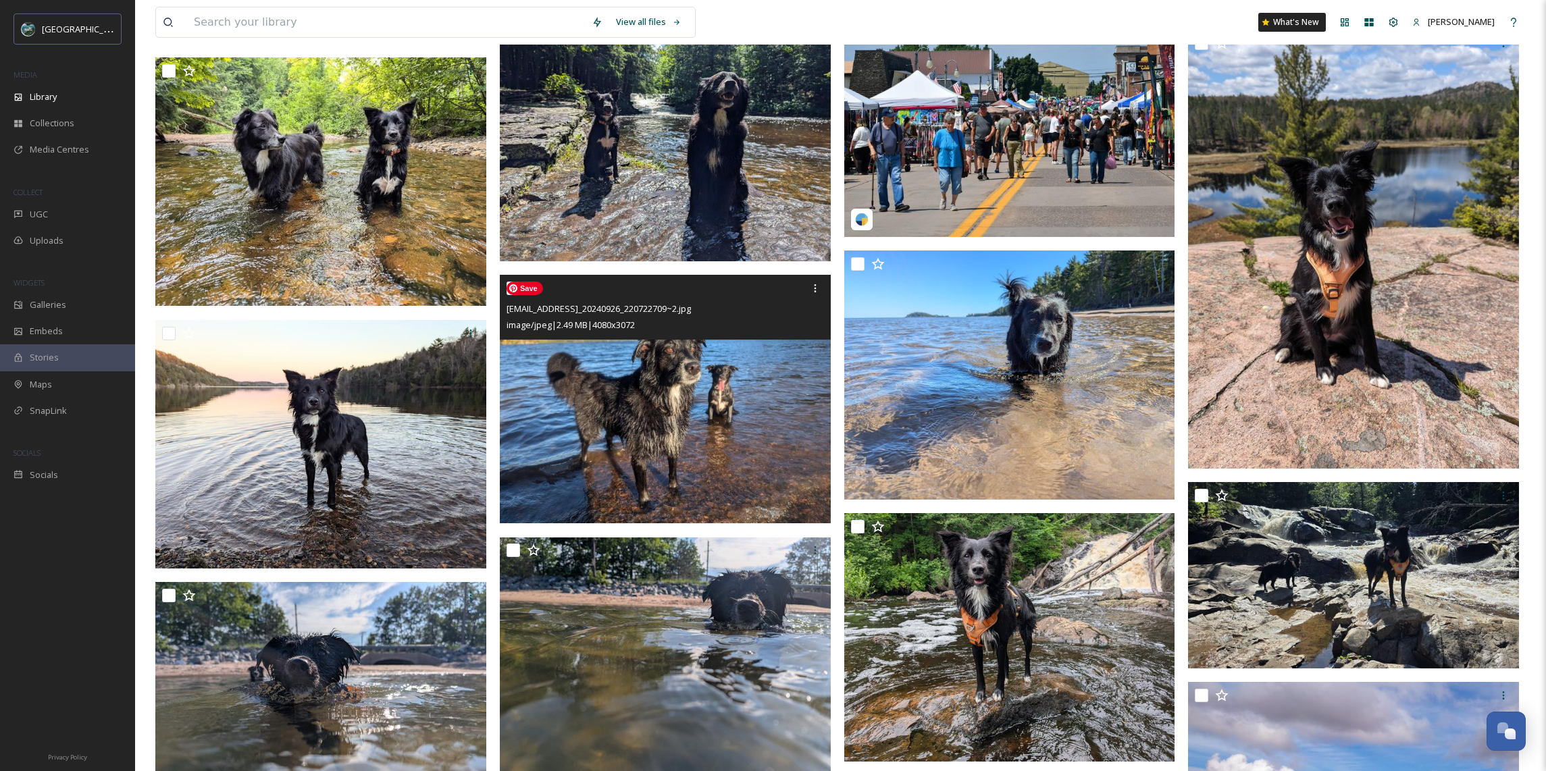
click at [675, 411] on img at bounding box center [665, 399] width 331 height 249
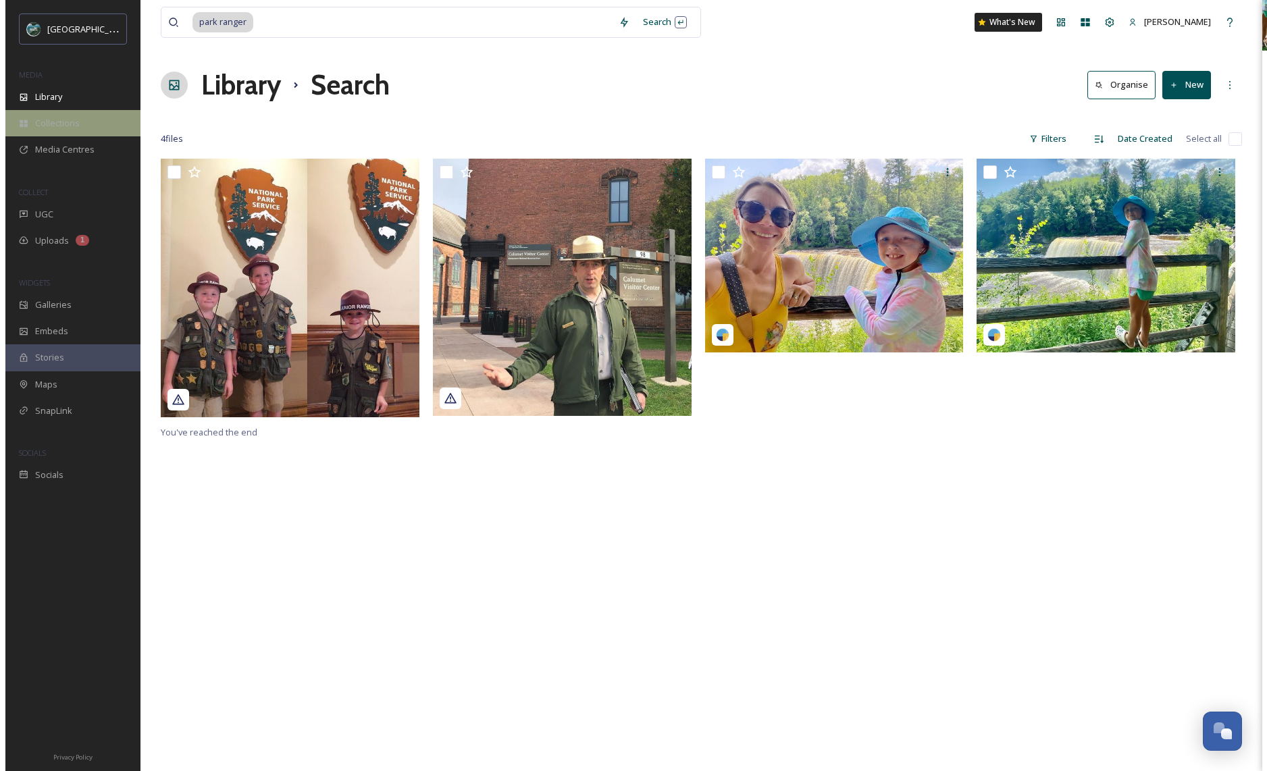
scroll to position [1575, 0]
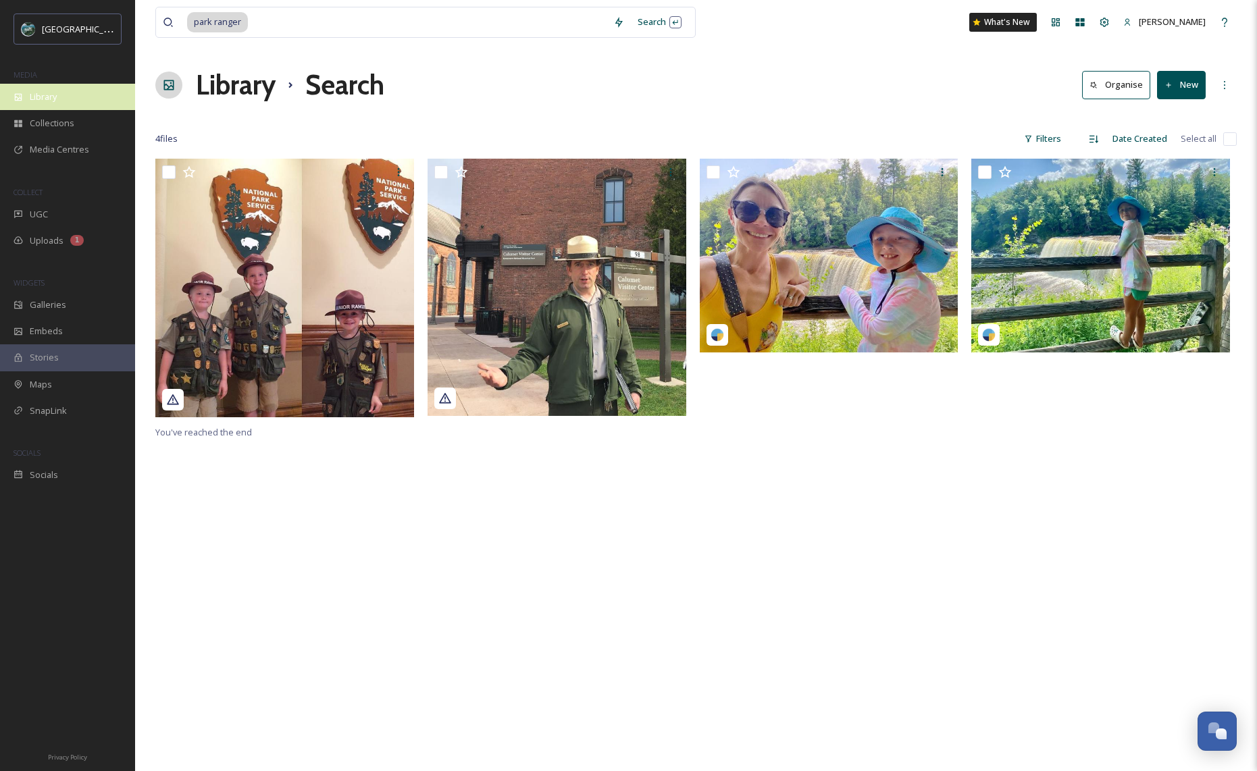
click at [96, 104] on div "Library" at bounding box center [67, 97] width 135 height 26
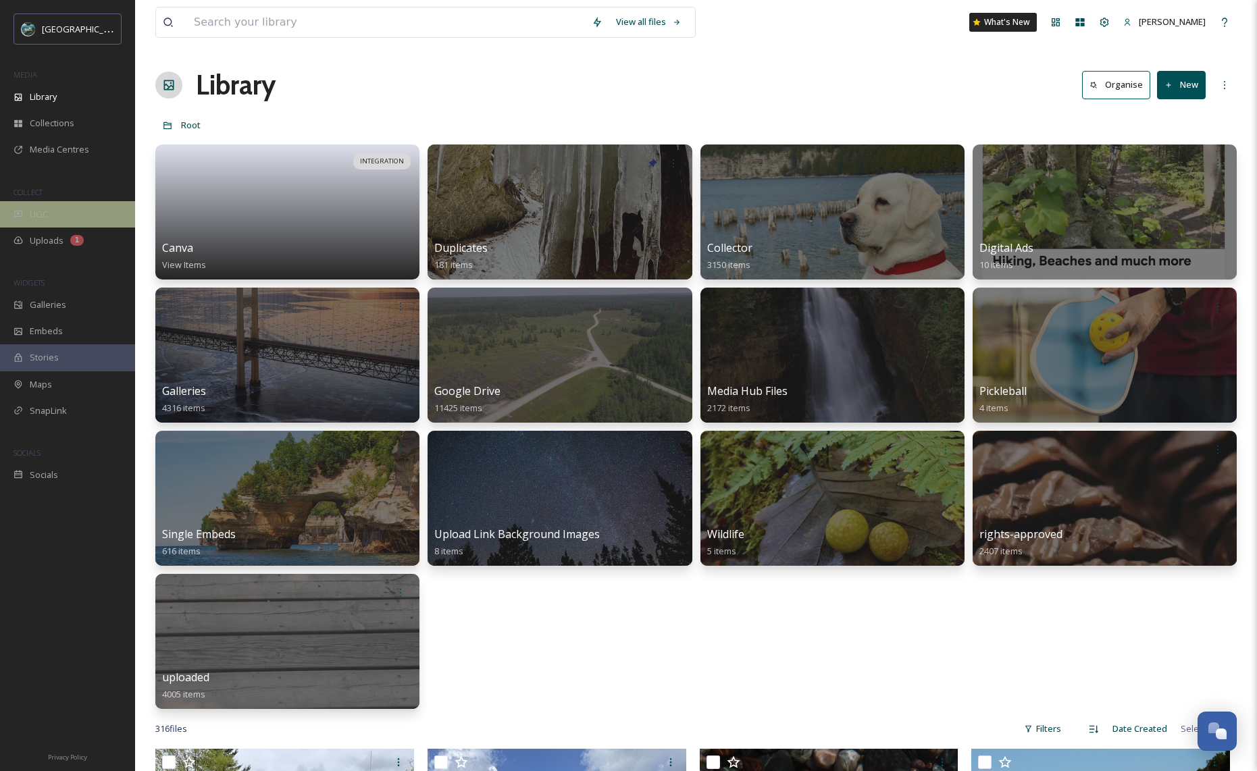
click at [68, 220] on div "UGC" at bounding box center [67, 214] width 135 height 26
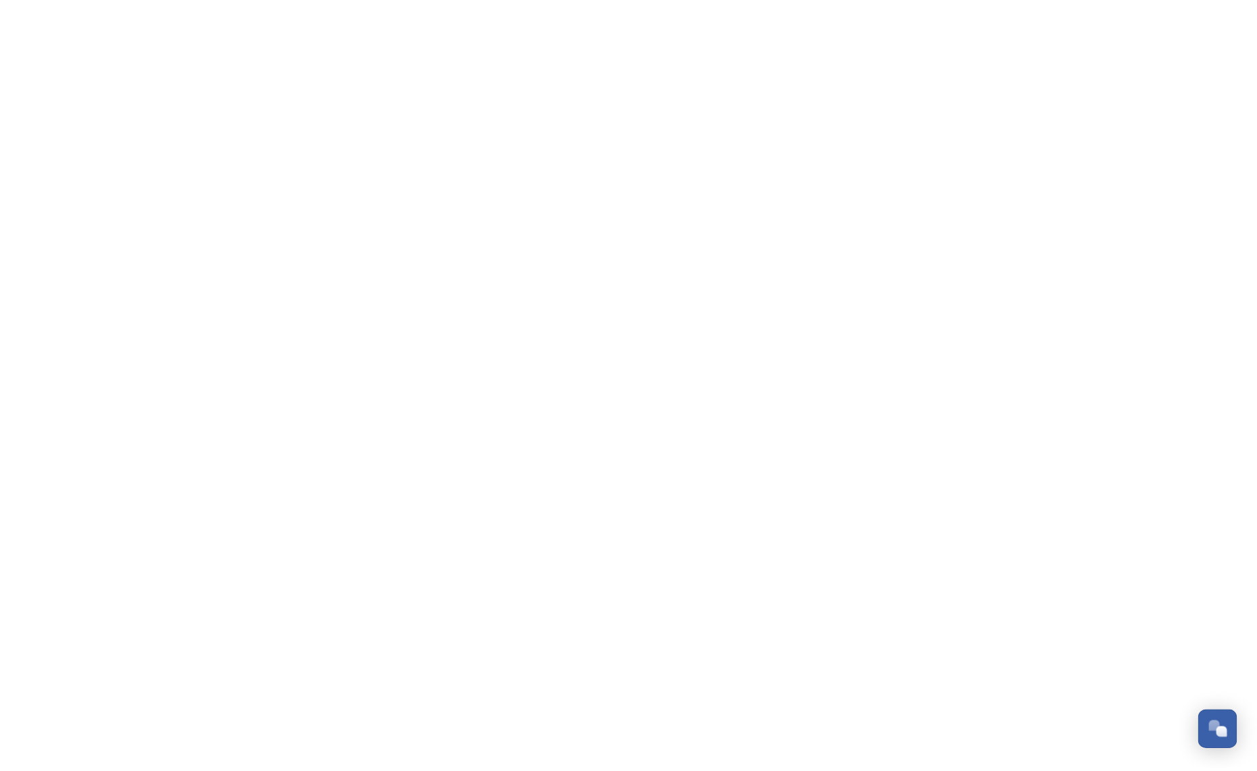
scroll to position [1575, 0]
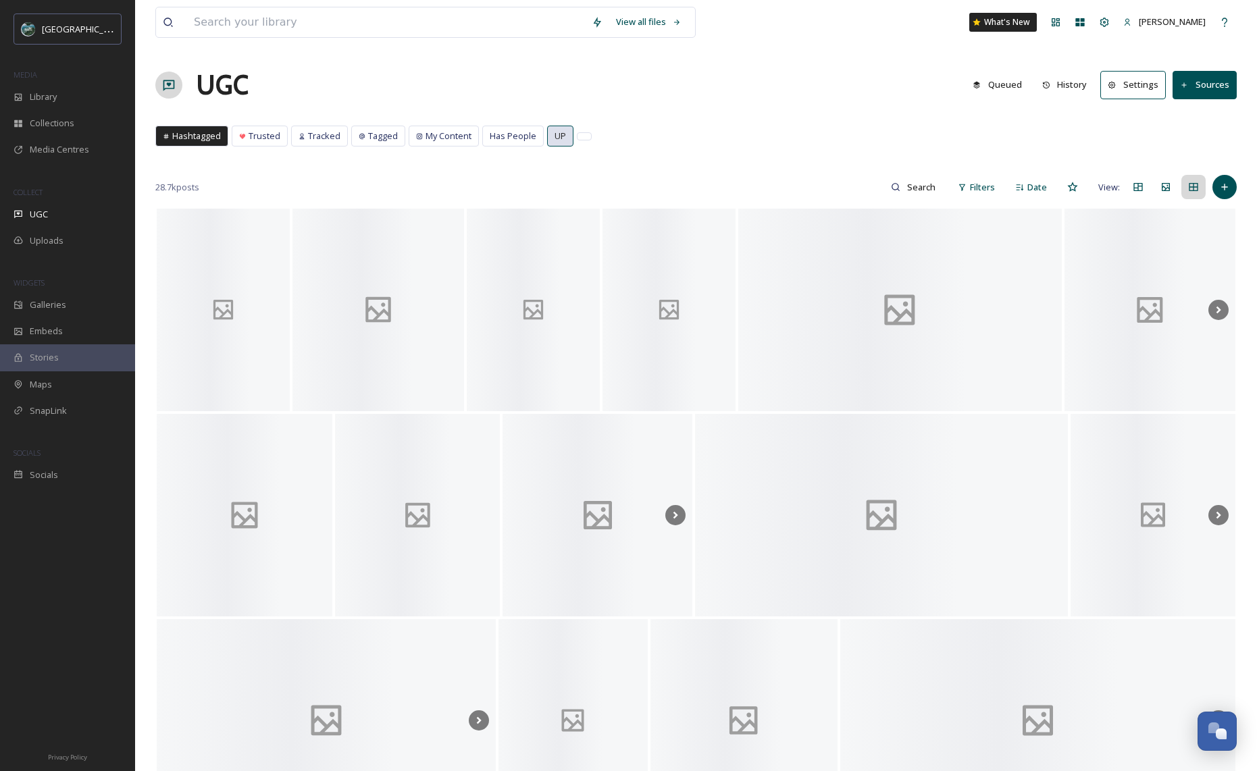
click at [554, 135] on span "UP" at bounding box center [559, 136] width 11 height 13
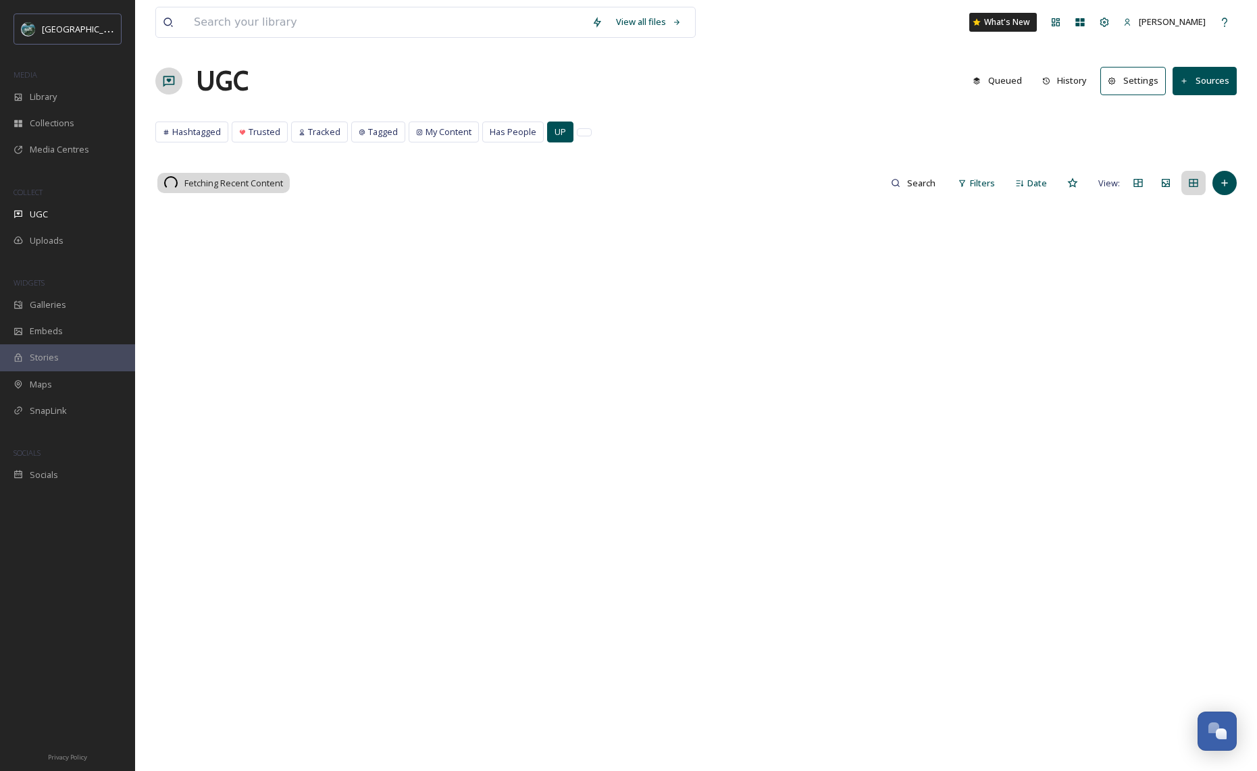
scroll to position [5, 0]
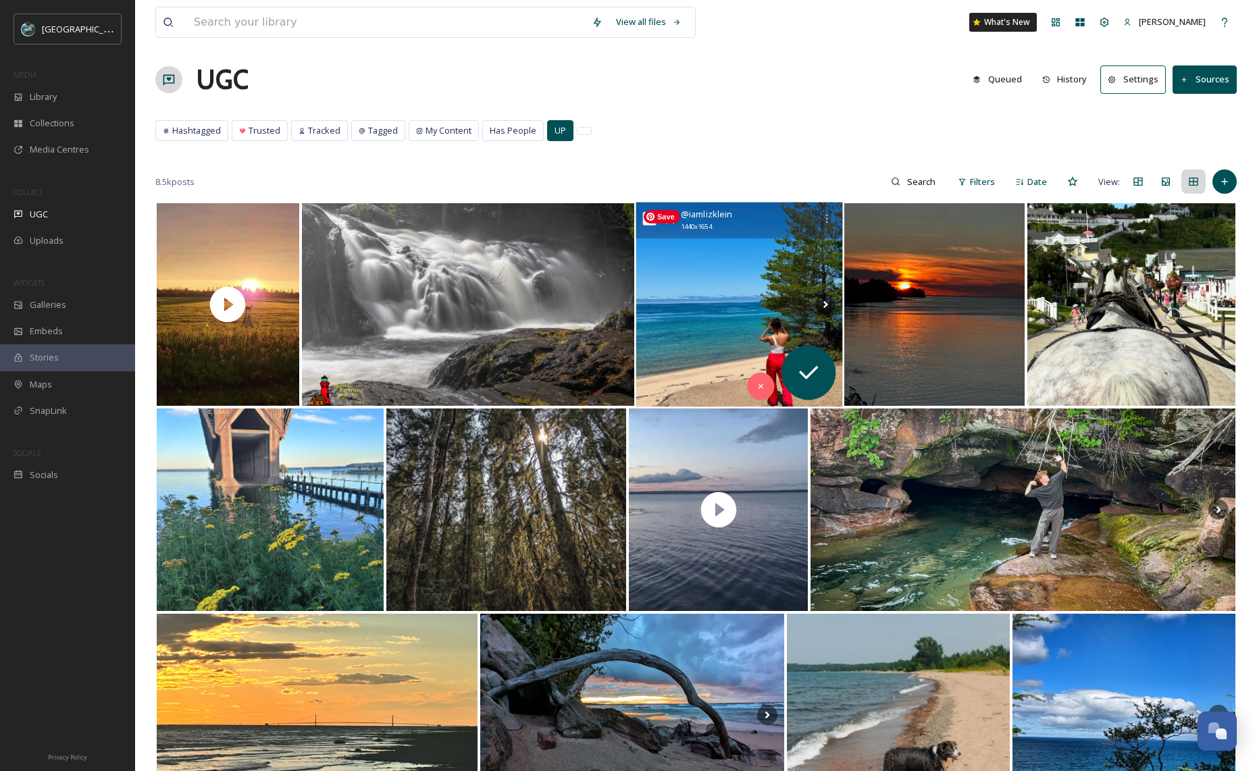
click at [792, 299] on img at bounding box center [739, 305] width 207 height 205
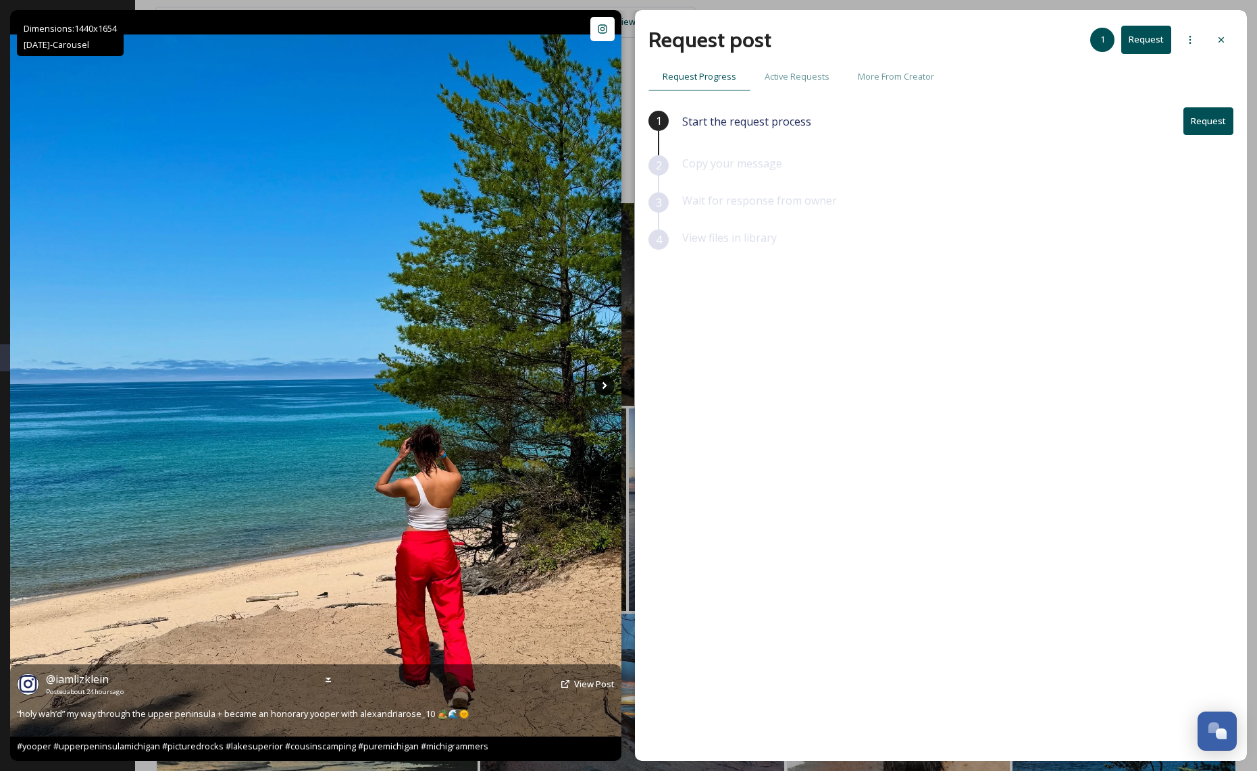
click at [609, 384] on icon at bounding box center [604, 386] width 20 height 20
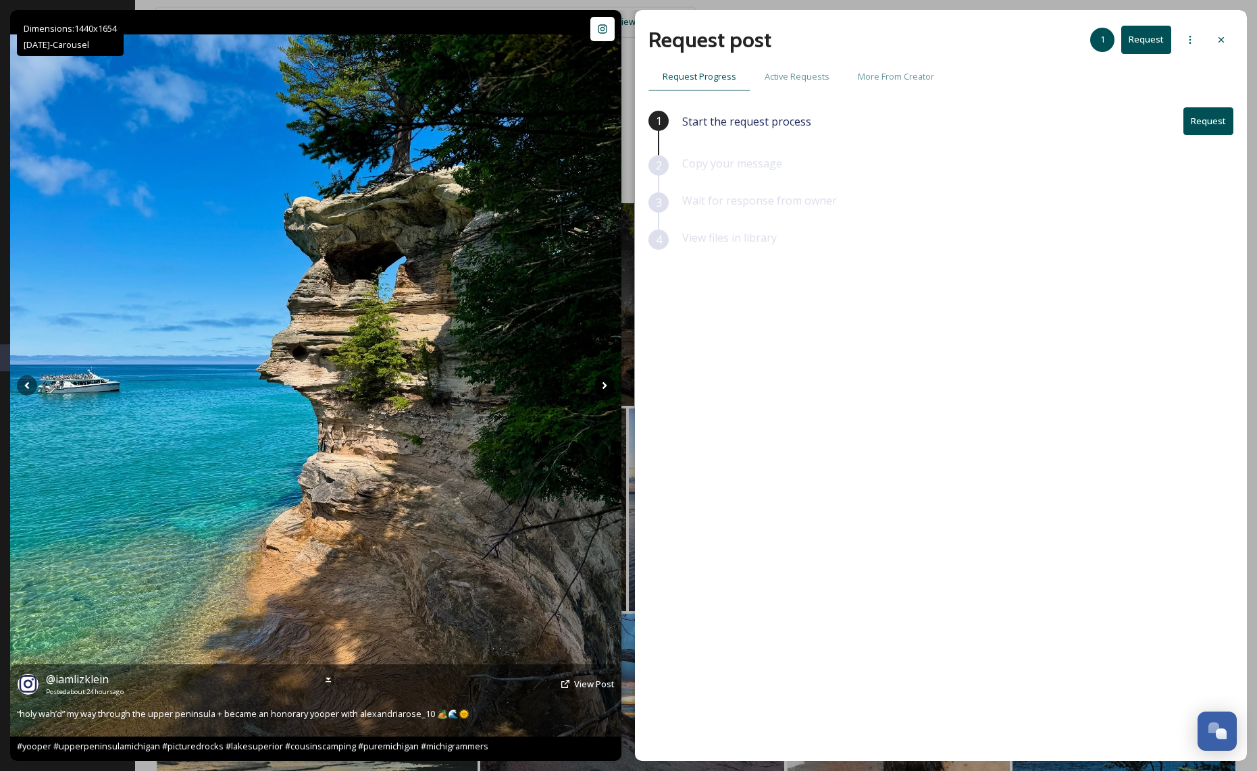
click at [605, 385] on icon at bounding box center [604, 385] width 5 height 7
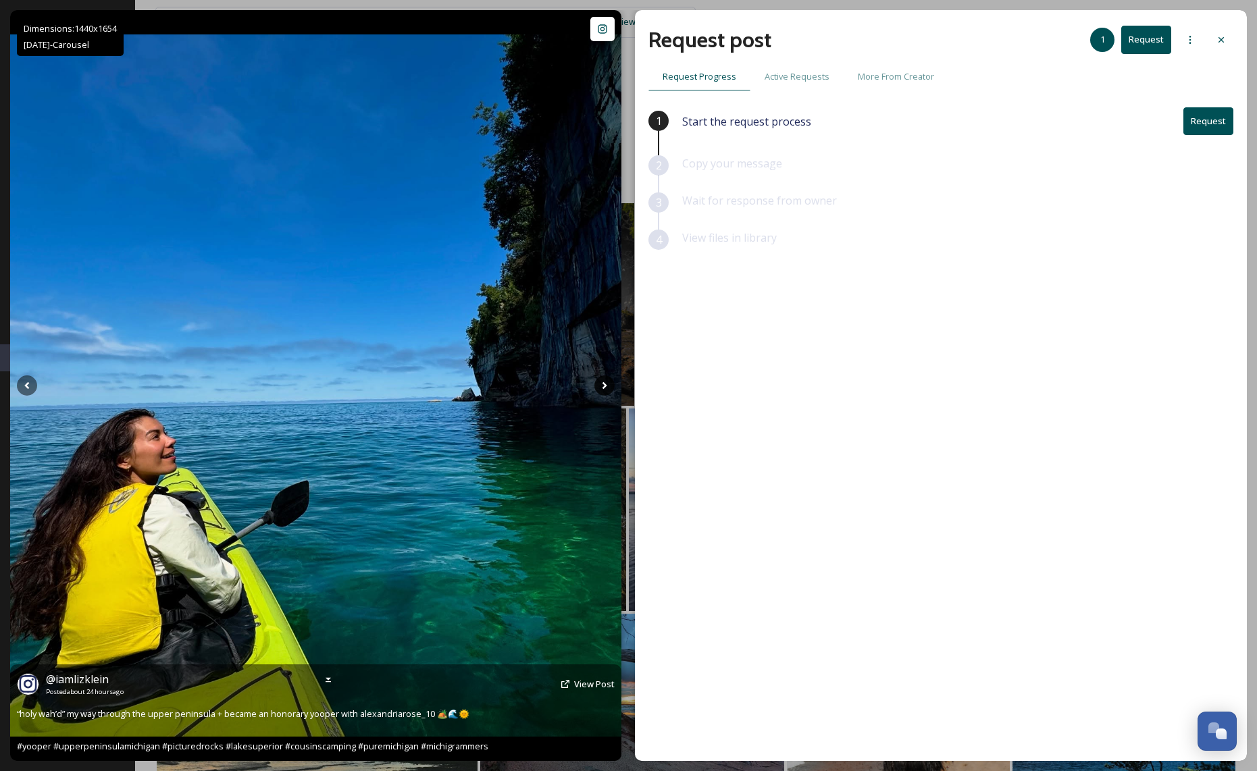
click at [605, 385] on icon at bounding box center [604, 385] width 5 height 7
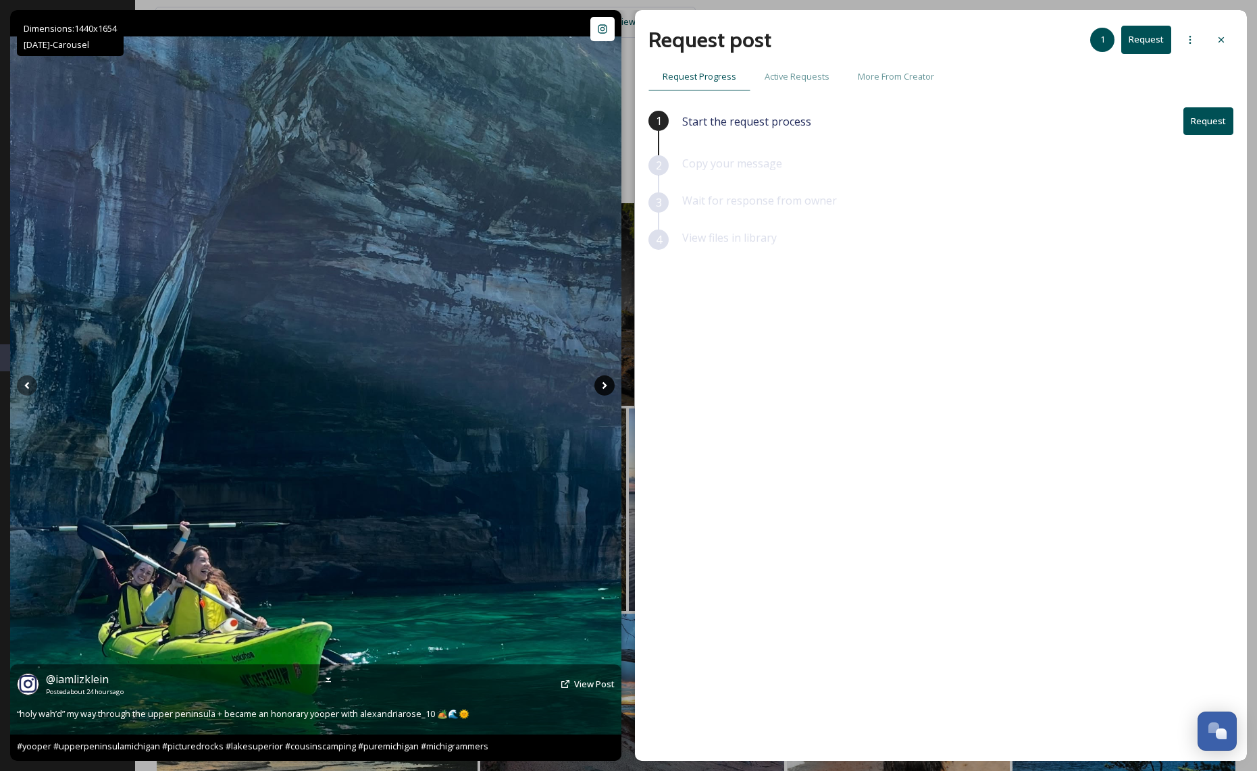
click at [605, 385] on icon at bounding box center [604, 385] width 5 height 7
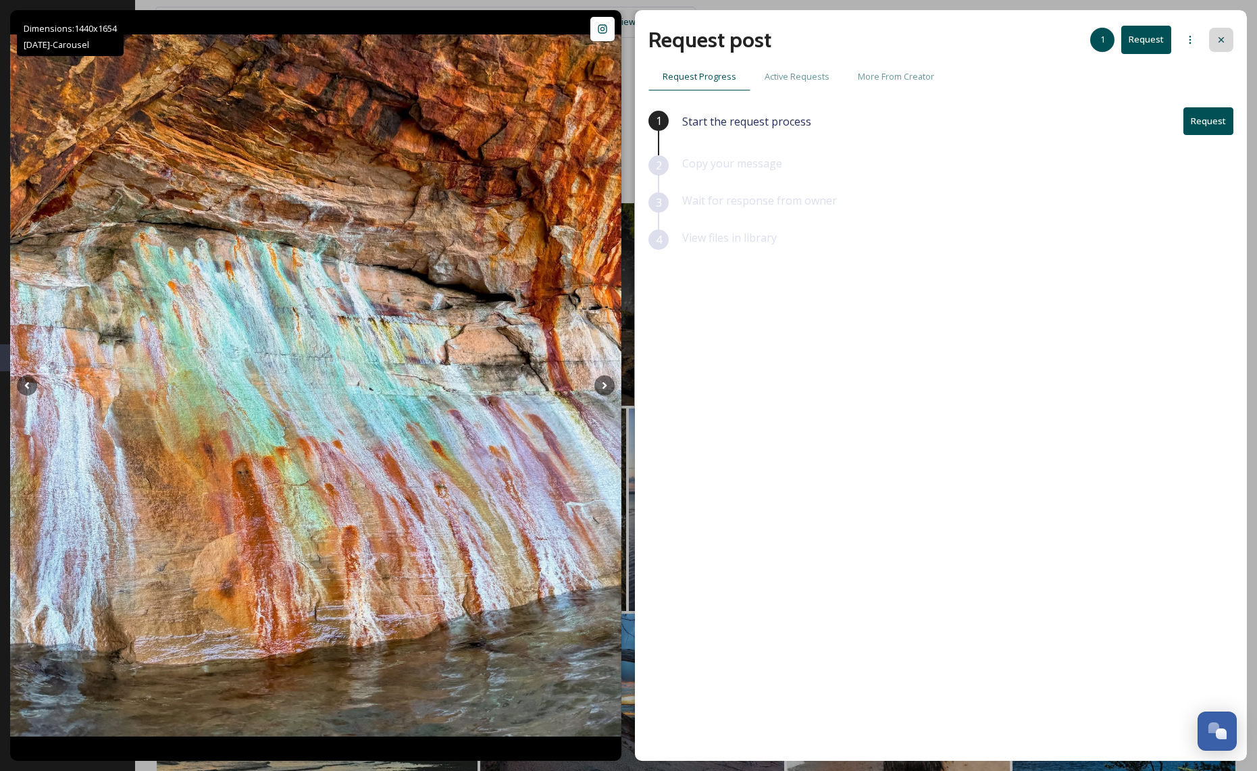
click at [1218, 34] on icon at bounding box center [1221, 39] width 11 height 11
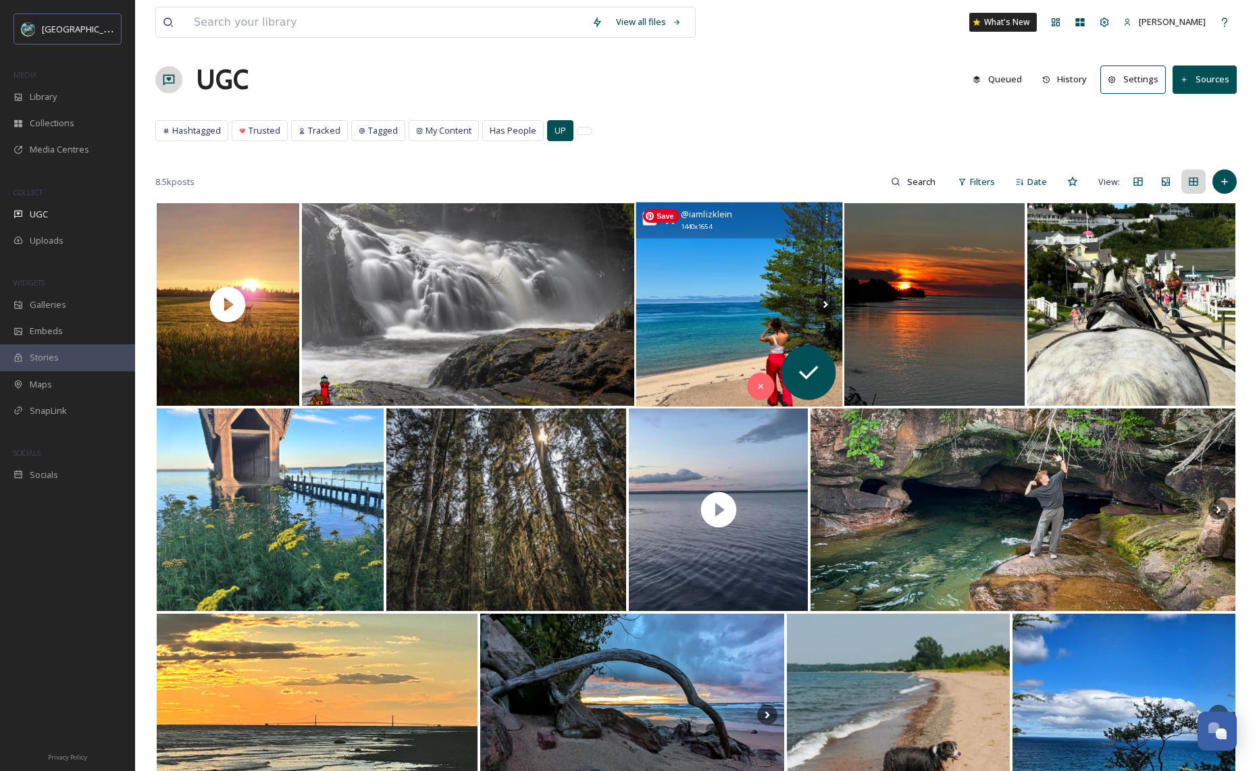
click at [729, 309] on img at bounding box center [739, 305] width 207 height 205
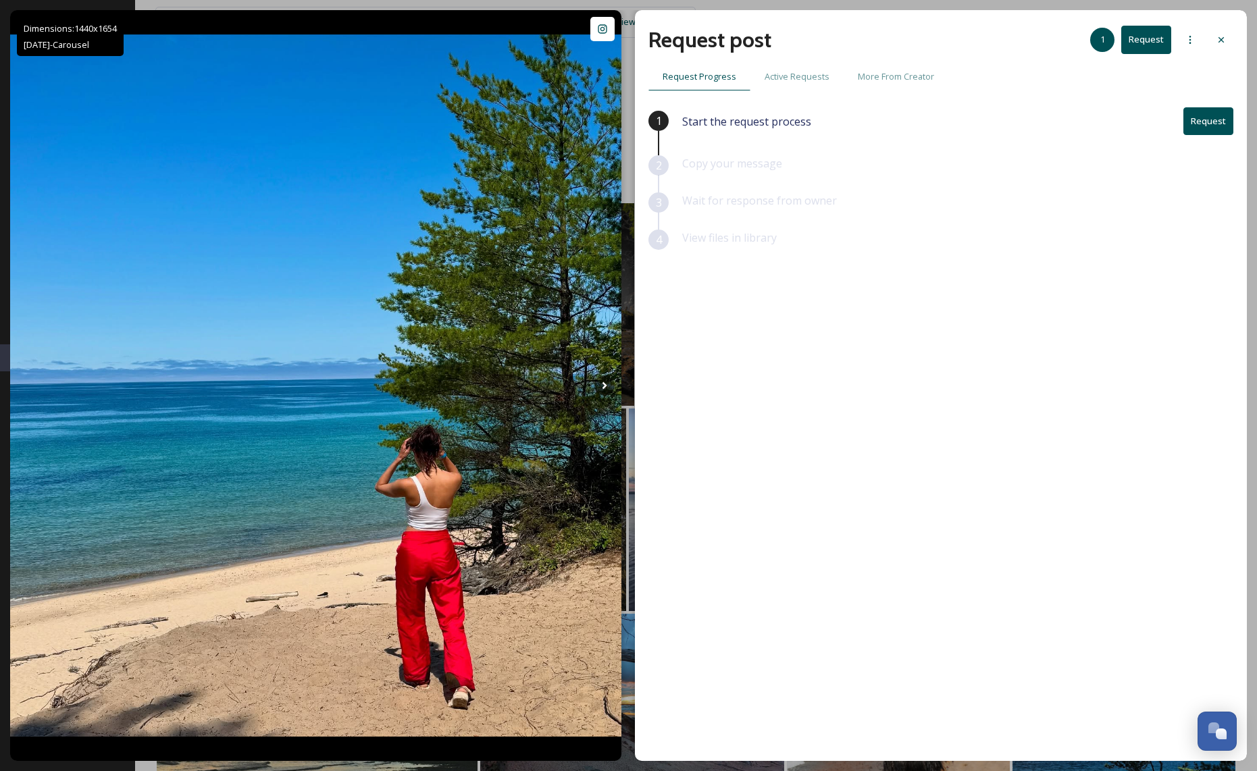
click at [1193, 121] on button "Request" at bounding box center [1208, 121] width 50 height 28
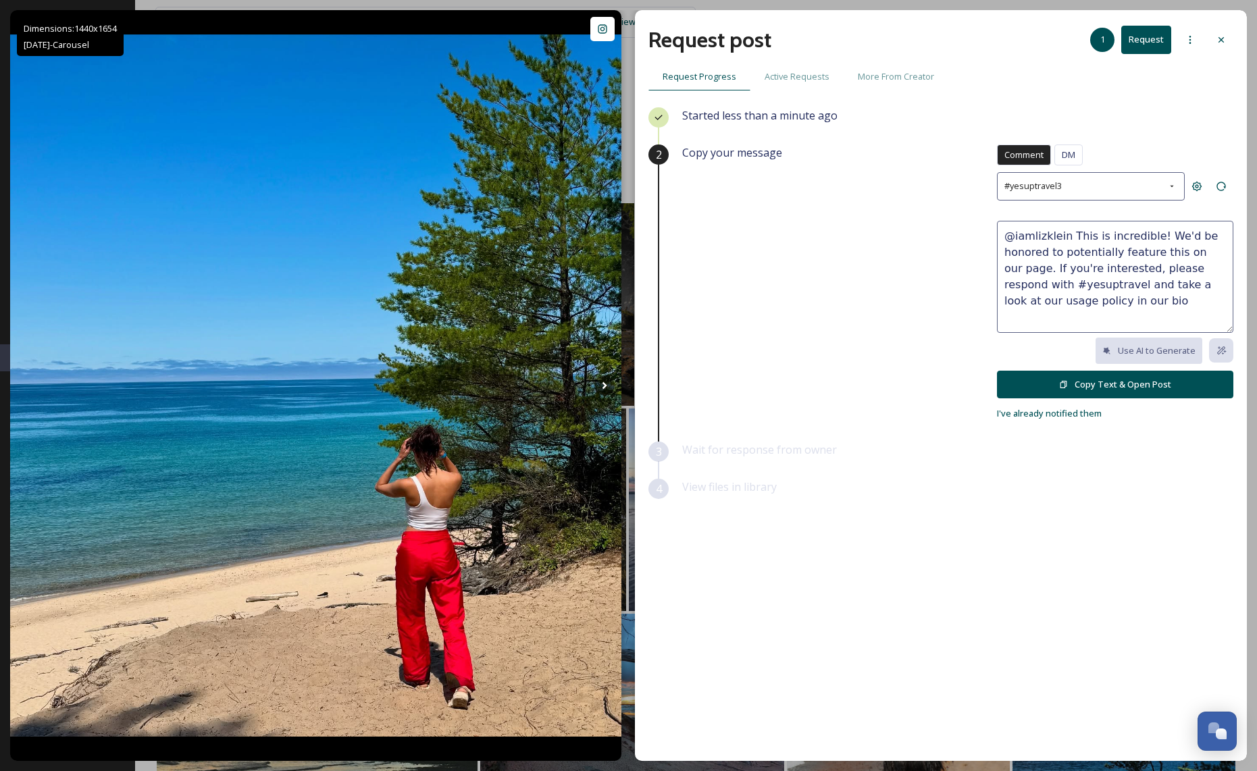
click at [1131, 387] on button "Copy Text & Open Post" at bounding box center [1115, 385] width 236 height 28
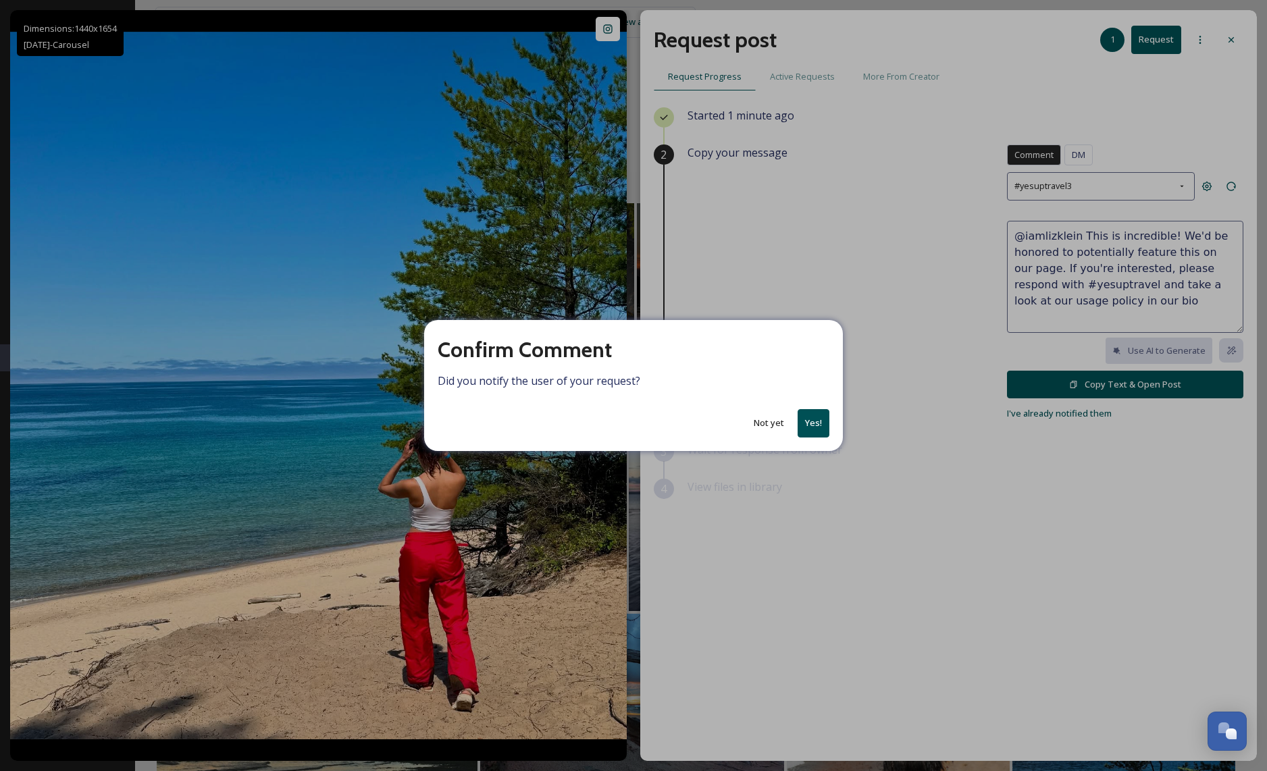
click at [808, 418] on button "Yes!" at bounding box center [814, 423] width 32 height 28
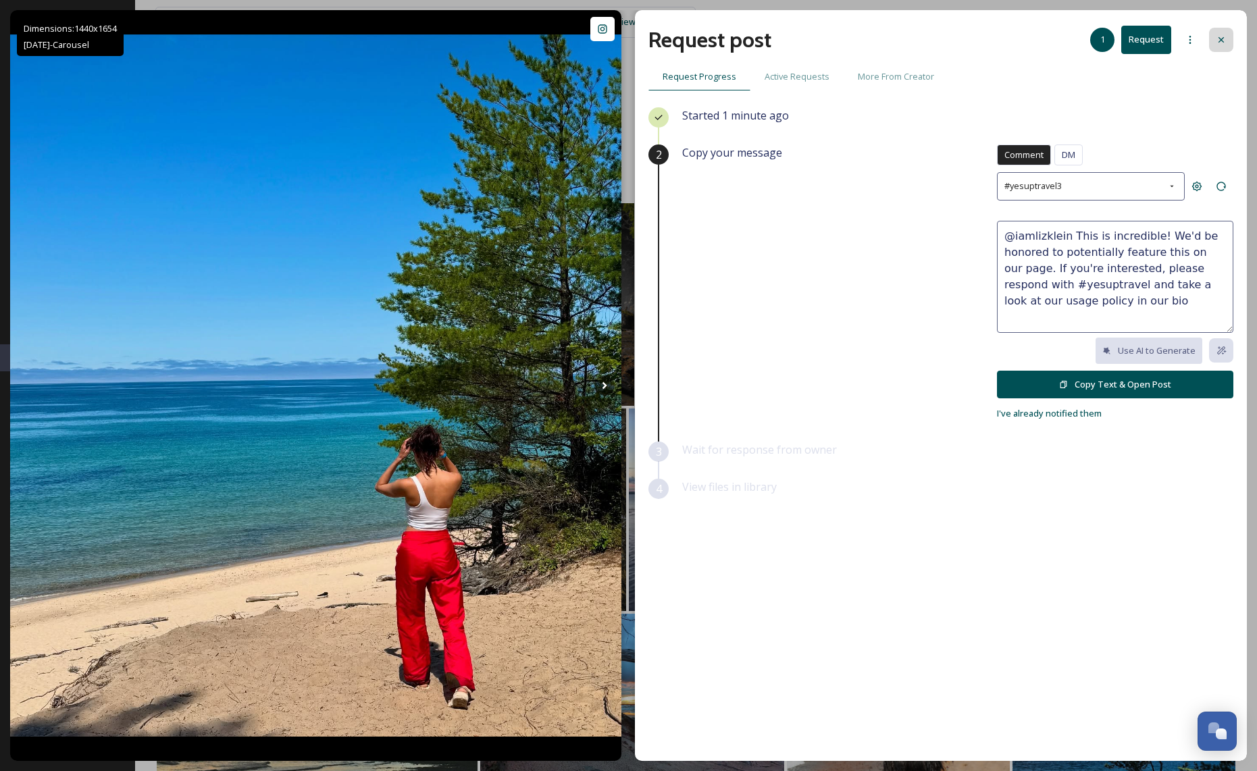
click at [1214, 41] on div at bounding box center [1221, 40] width 24 height 24
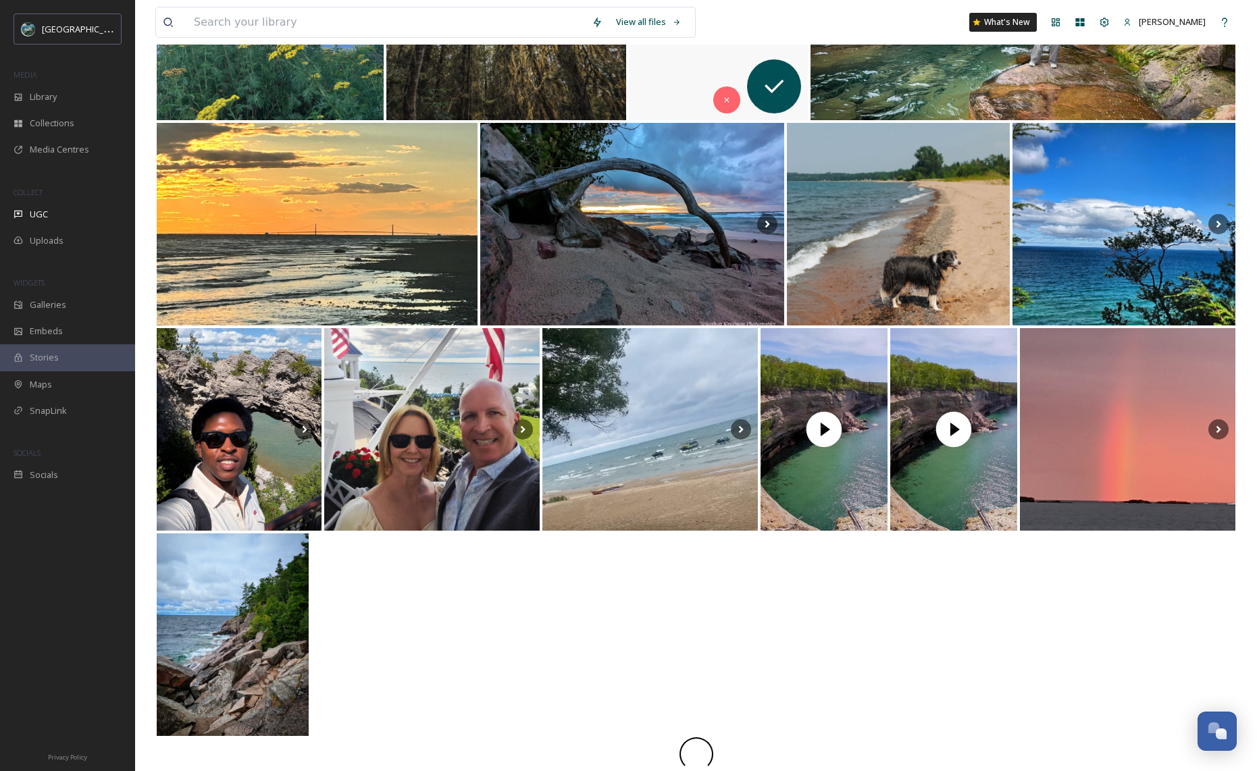
scroll to position [496, 0]
